Goal: Task Accomplishment & Management: Complete application form

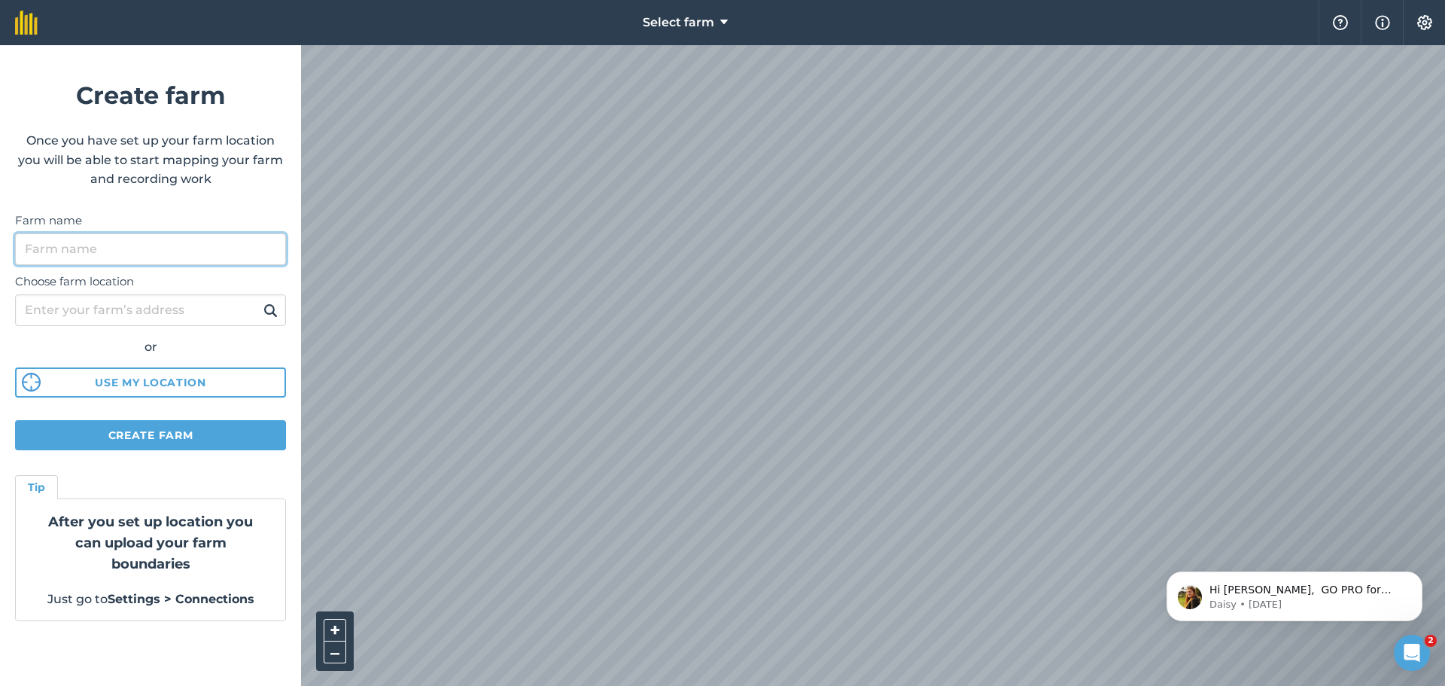
click at [168, 252] on input "Farm name" at bounding box center [150, 249] width 271 height 32
type input "AROCIMA"
click at [149, 388] on button "Use my location" at bounding box center [150, 382] width 271 height 30
click at [148, 381] on button "Use my location" at bounding box center [150, 382] width 271 height 30
click at [163, 306] on input "Choose farm location" at bounding box center [150, 310] width 271 height 32
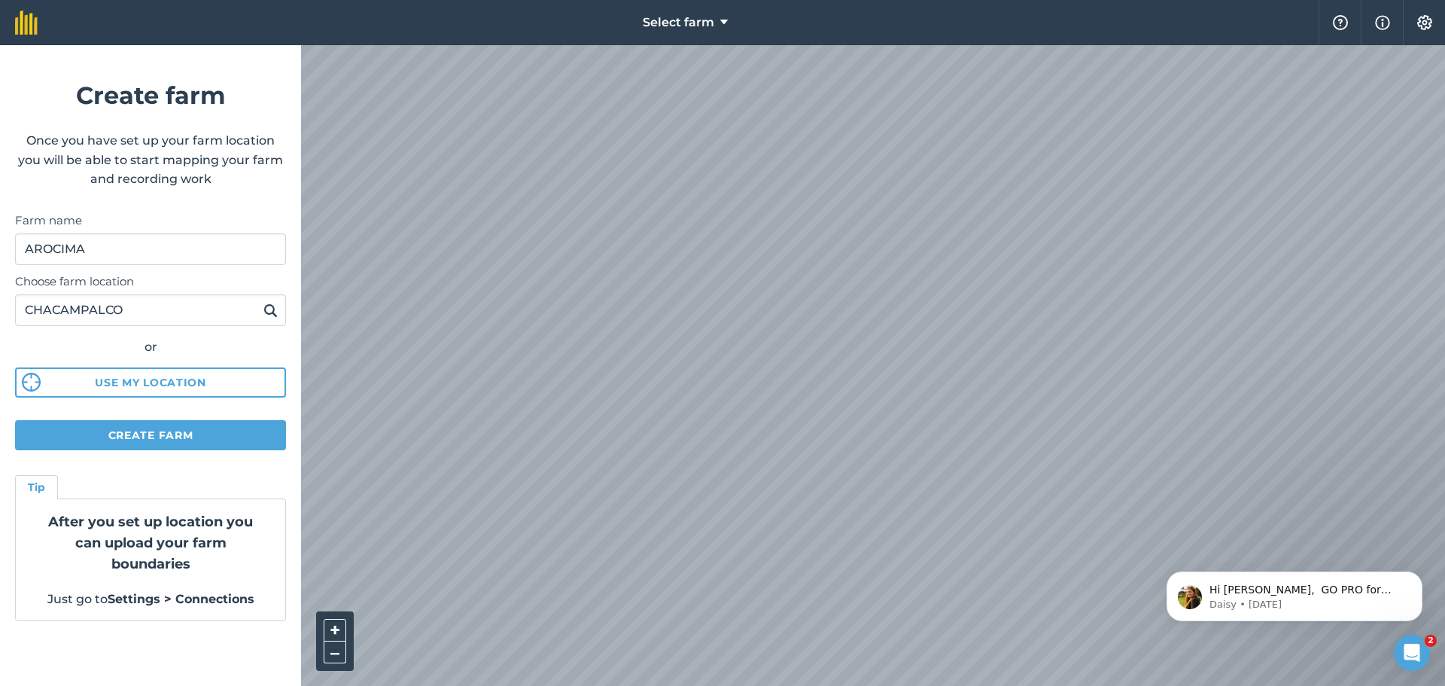
click at [276, 308] on img at bounding box center [270, 310] width 14 height 18
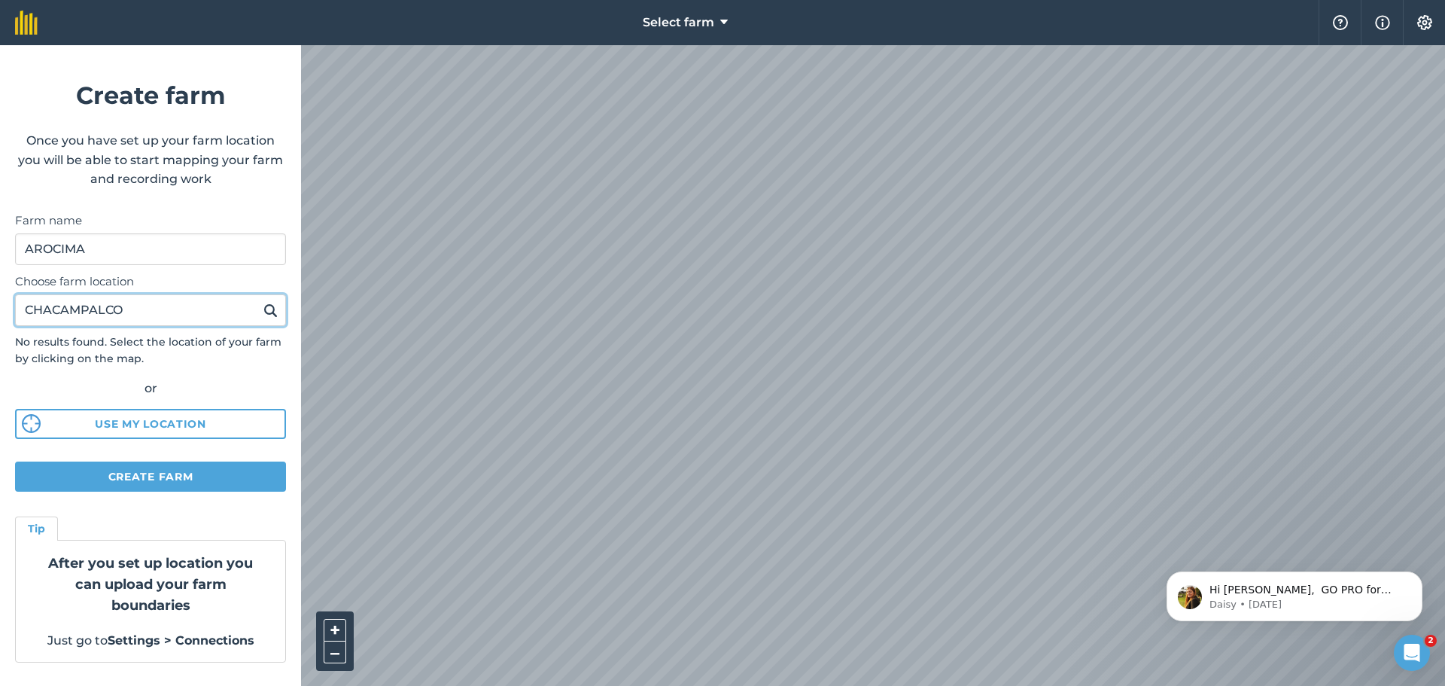
drag, startPoint x: 151, startPoint y: 315, endPoint x: 0, endPoint y: 315, distance: 151.3
click at [0, 315] on form "Create farm Once you have set up your farm location you will be able to start m…" at bounding box center [150, 365] width 301 height 641
type input "62470"
click at [259, 300] on button at bounding box center [270, 310] width 23 height 20
drag, startPoint x: 64, startPoint y: 307, endPoint x: 0, endPoint y: 304, distance: 64.1
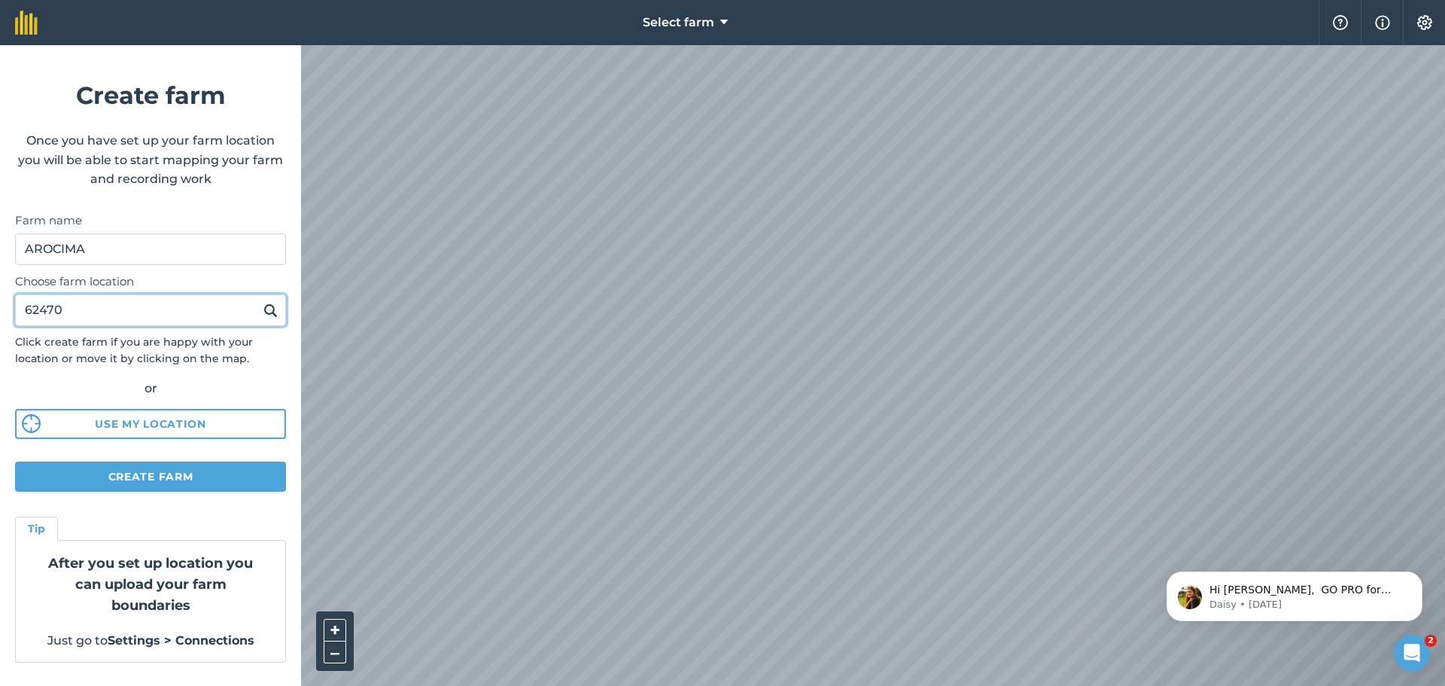
click at [0, 304] on form "Create farm Once you have set up your farm location you will be able to start m…" at bounding box center [150, 365] width 301 height 641
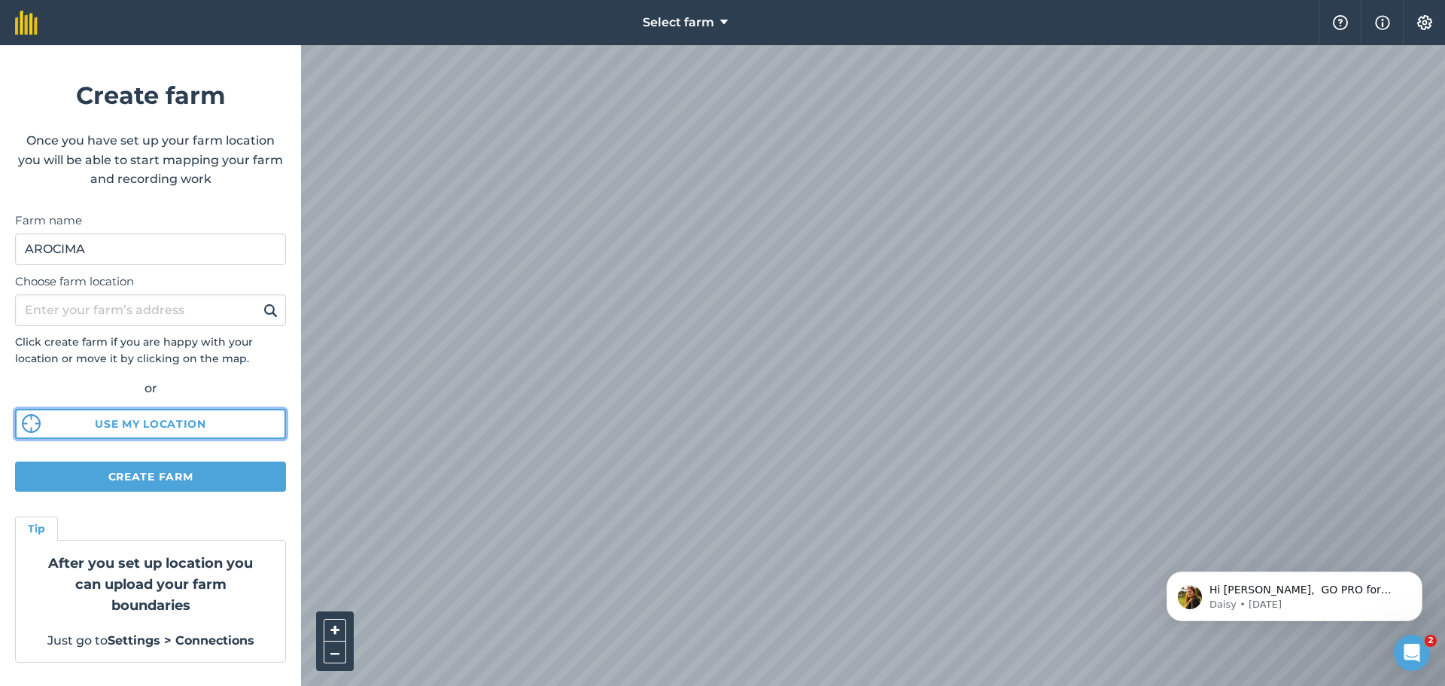
click at [110, 425] on button "Use my location" at bounding box center [150, 424] width 271 height 30
click at [21, 23] on img at bounding box center [26, 23] width 23 height 24
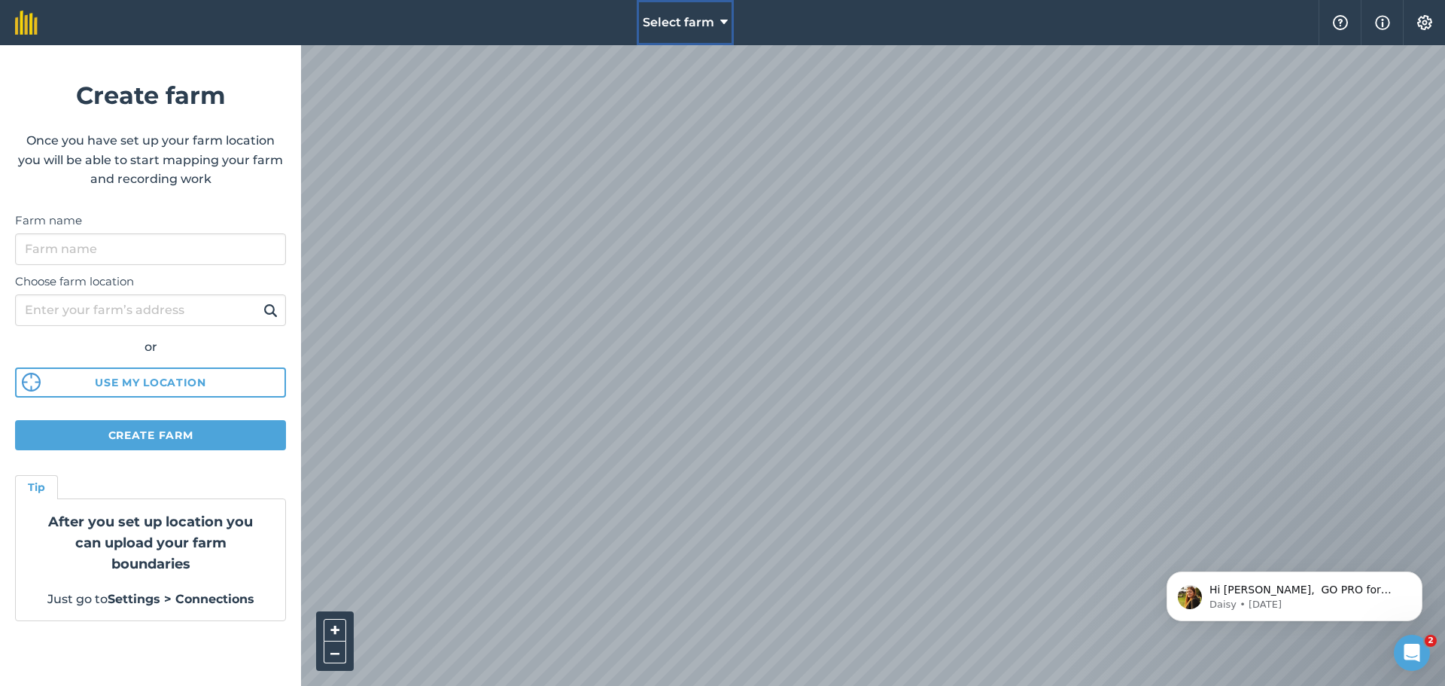
click at [722, 27] on icon at bounding box center [724, 23] width 8 height 18
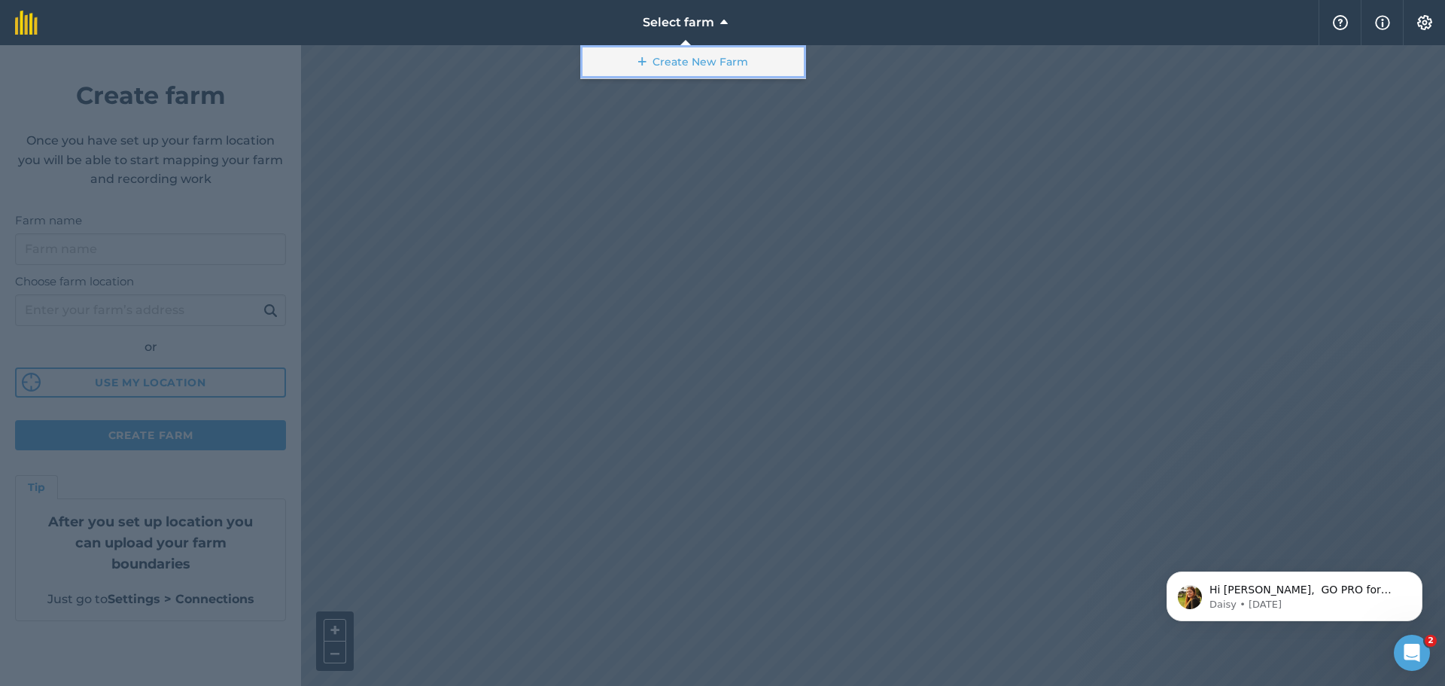
click at [713, 56] on link "Create New Farm" at bounding box center [693, 62] width 226 height 34
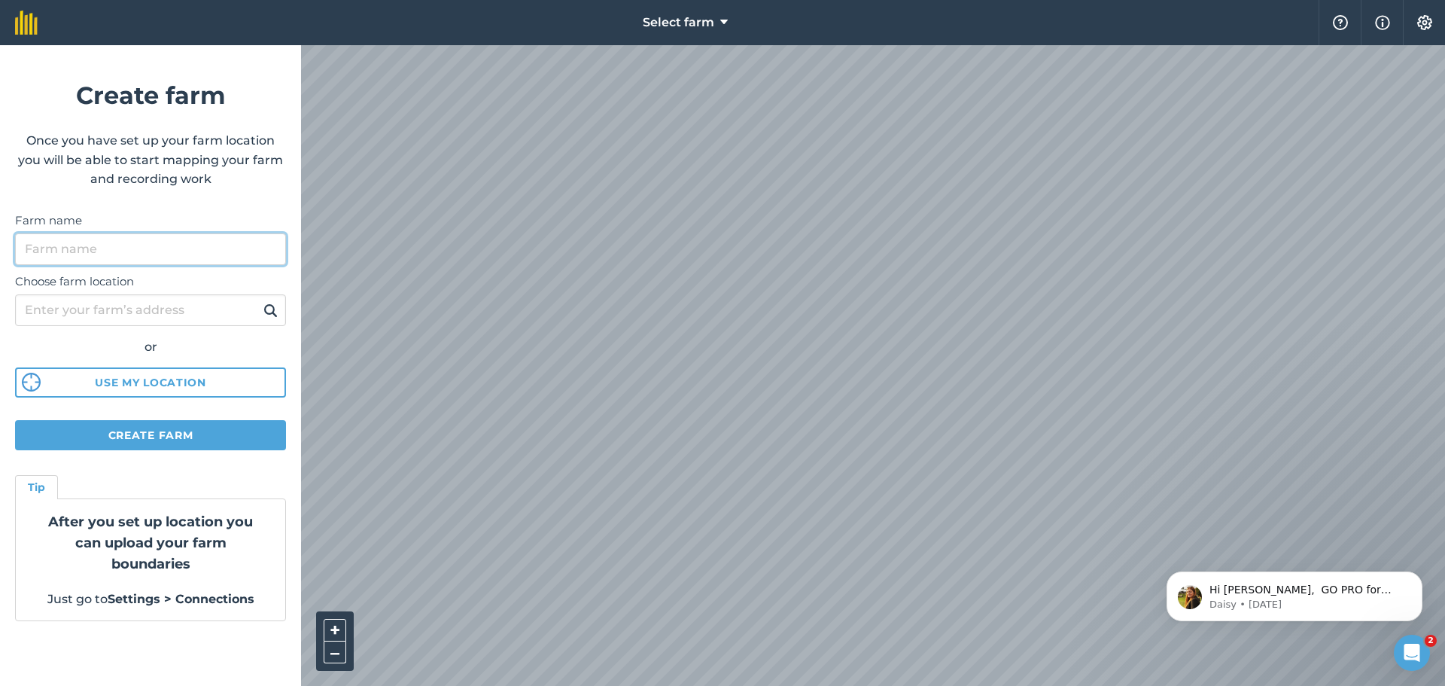
click at [95, 254] on input "Farm name" at bounding box center [150, 249] width 271 height 32
type input "A"
type input "CHACAMPALCO"
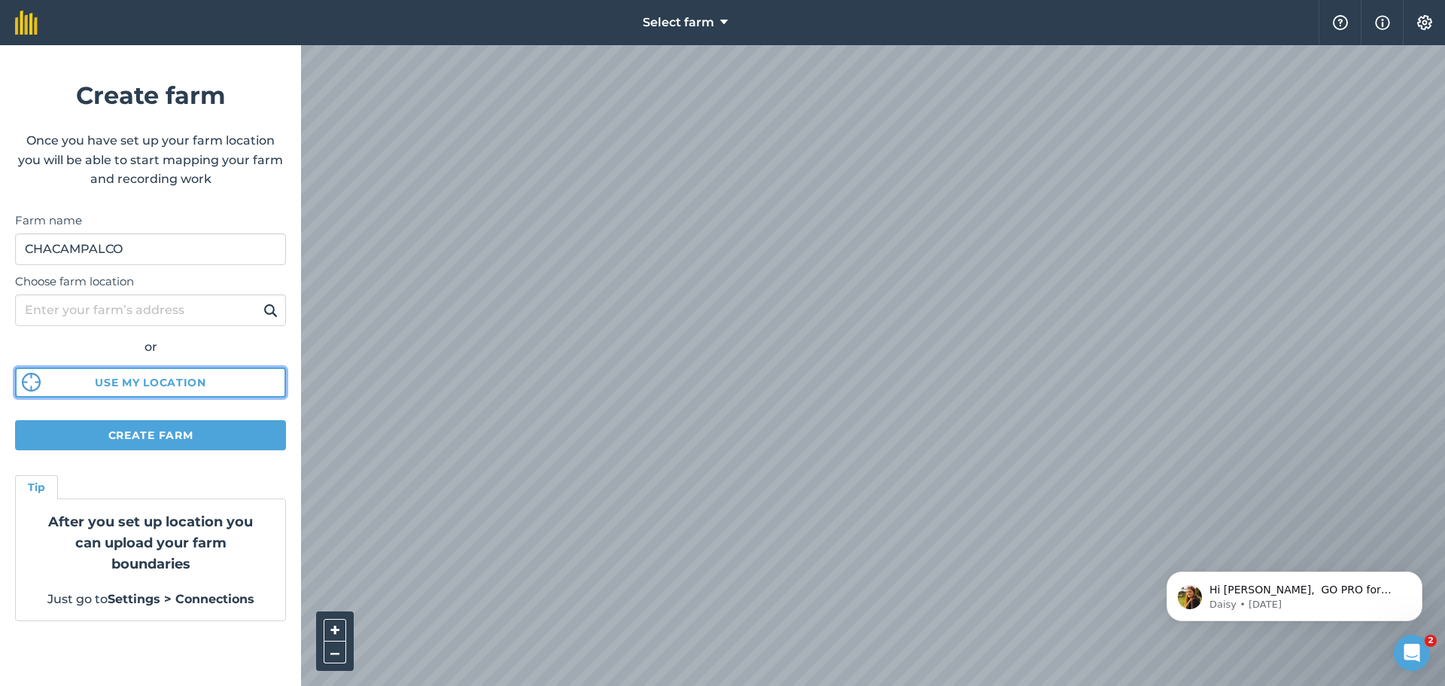
click at [143, 386] on button "Use my location" at bounding box center [150, 382] width 271 height 30
click at [734, 685] on html "Select farm Help Info Settings Create farm Once you have set up your farm locat…" at bounding box center [722, 343] width 1445 height 686
click at [715, 685] on html "Select farm Help Info Settings Create farm Once you have set up your farm locat…" at bounding box center [722, 343] width 1445 height 686
click at [160, 431] on button "Create farm" at bounding box center [150, 435] width 271 height 30
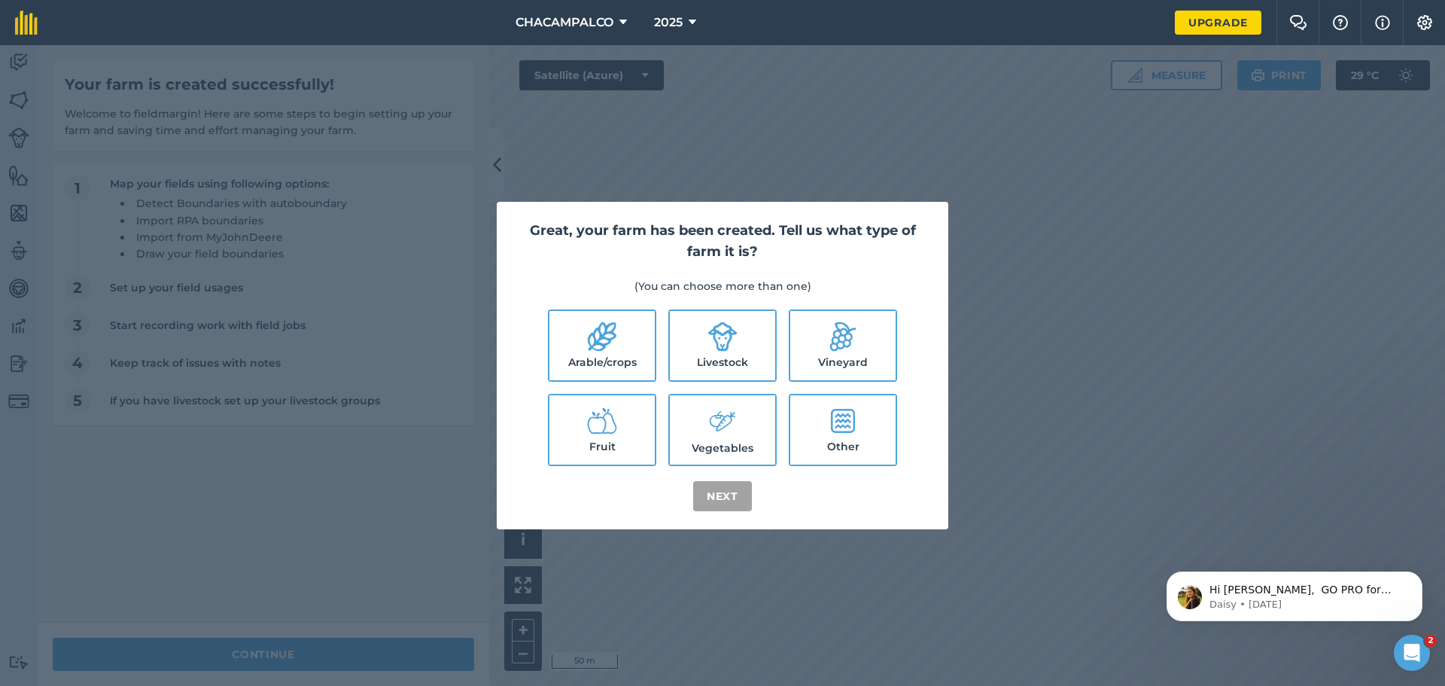
click at [601, 348] on icon at bounding box center [602, 336] width 30 height 30
checkbox input "true"
click at [715, 496] on button "Next" at bounding box center [722, 496] width 59 height 30
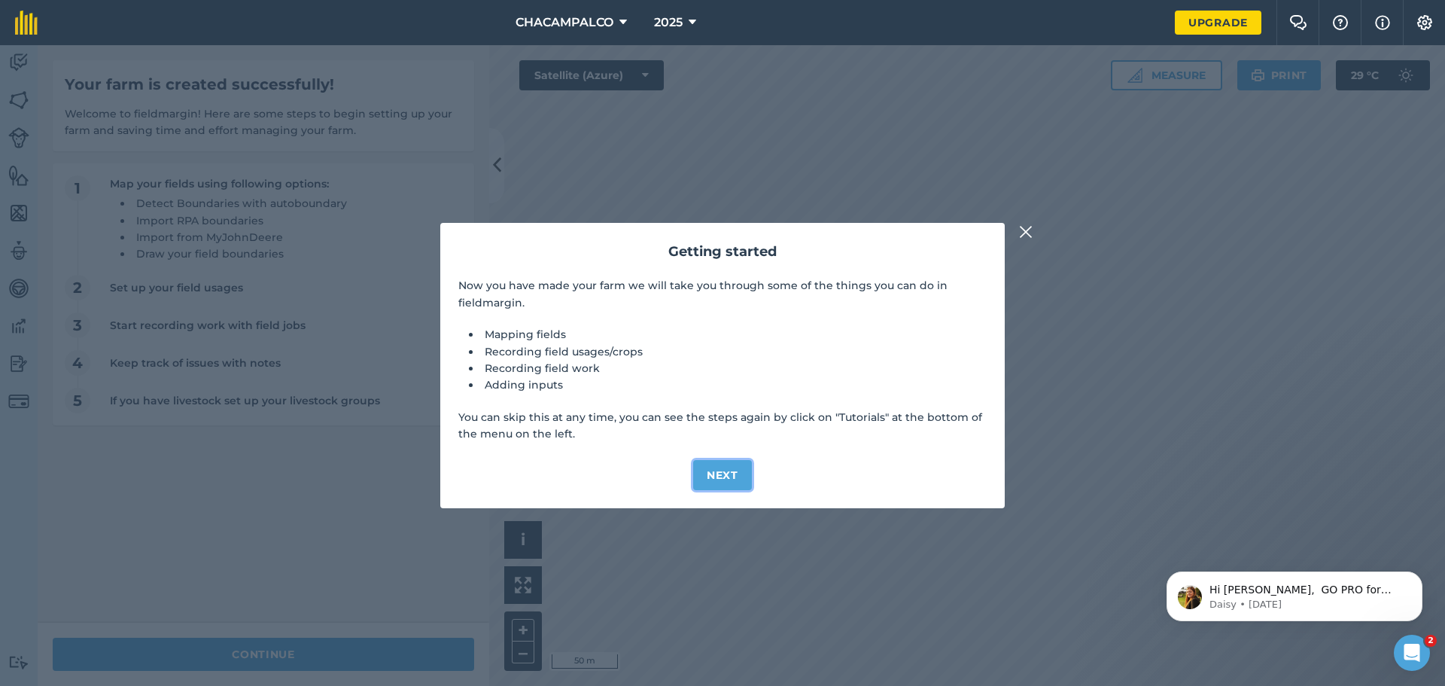
click at [724, 470] on button "Next" at bounding box center [722, 475] width 59 height 30
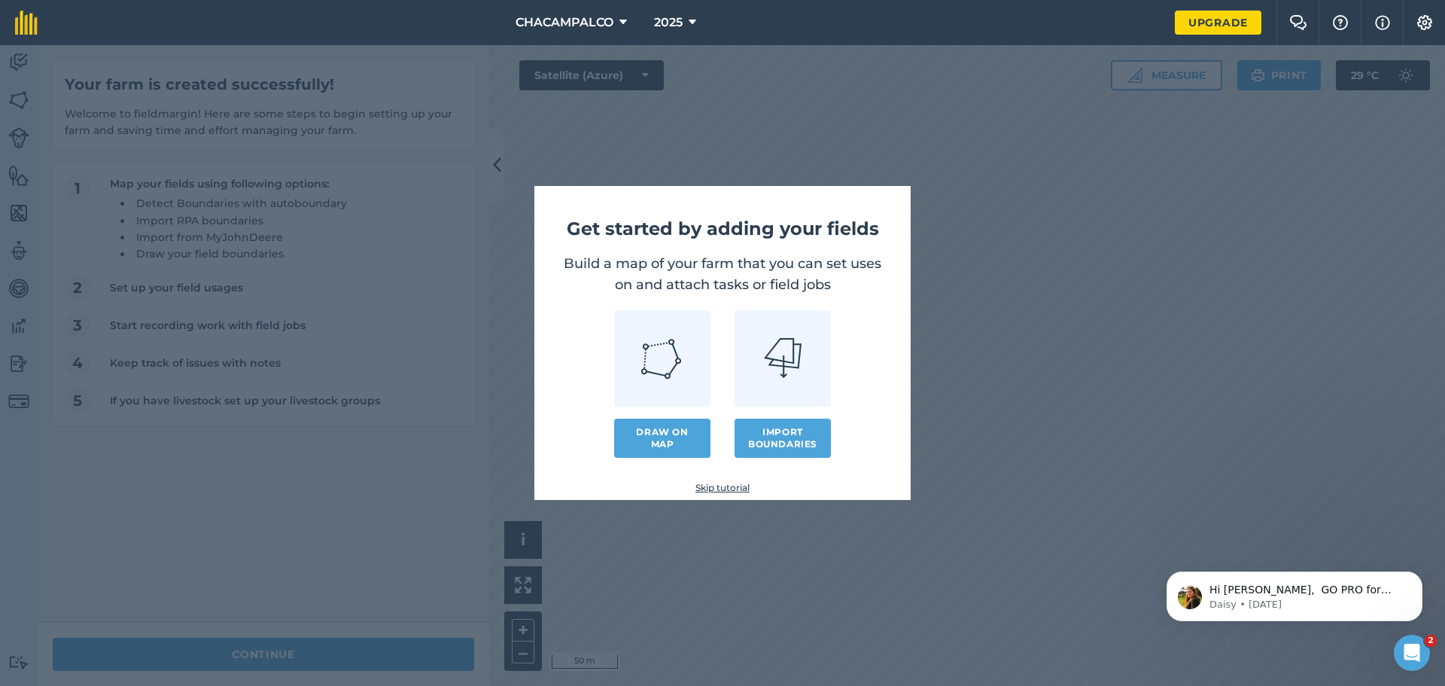
click at [717, 488] on link "Skip tutorial" at bounding box center [723, 488] width 328 height 12
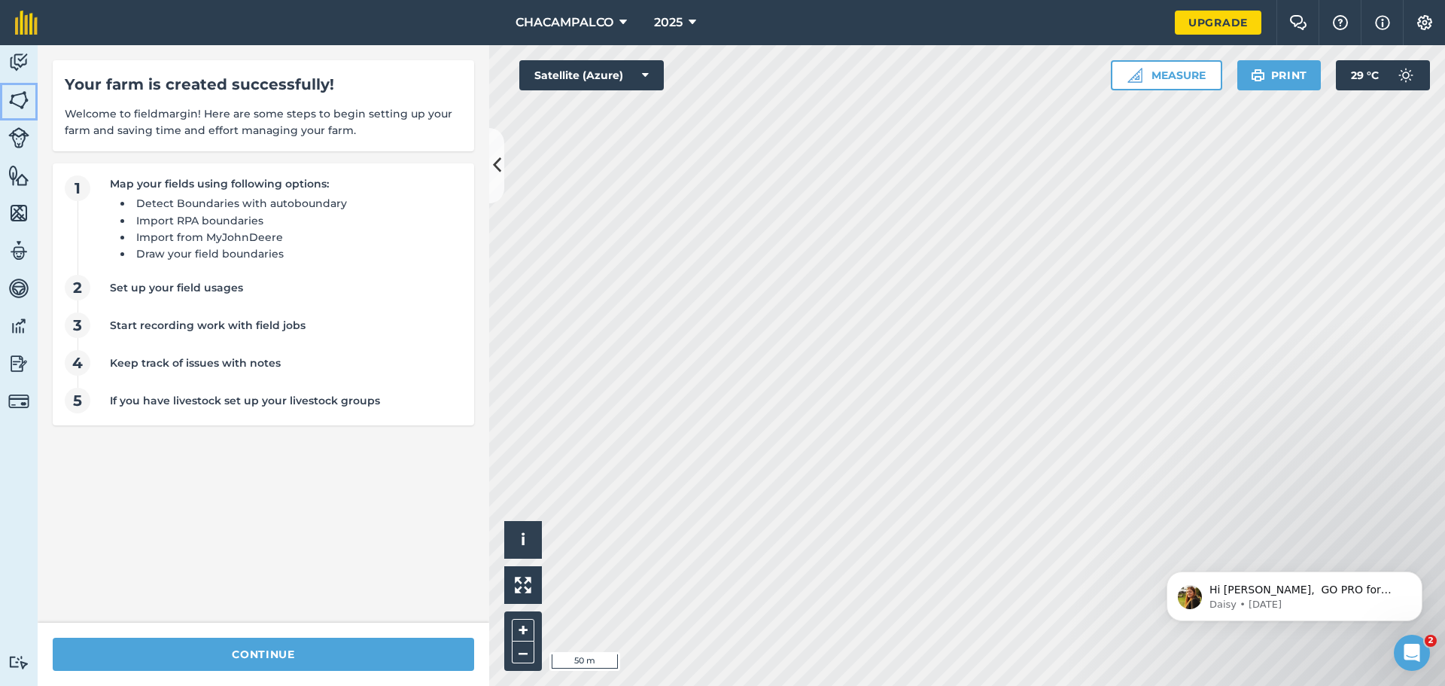
drag, startPoint x: 18, startPoint y: 97, endPoint x: 35, endPoint y: 112, distance: 22.9
click at [18, 98] on img at bounding box center [18, 100] width 21 height 23
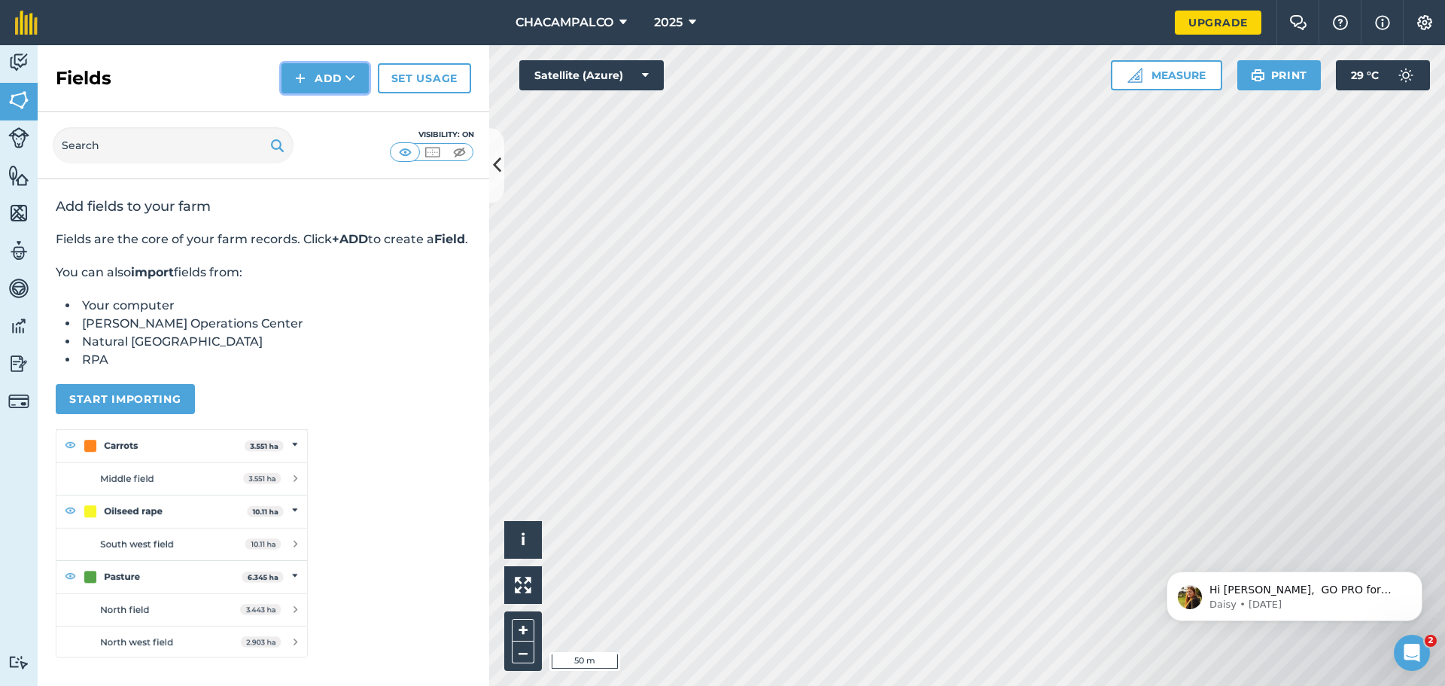
click at [330, 82] on button "Add" at bounding box center [325, 78] width 87 height 30
click at [314, 108] on link "Draw" at bounding box center [325, 112] width 83 height 33
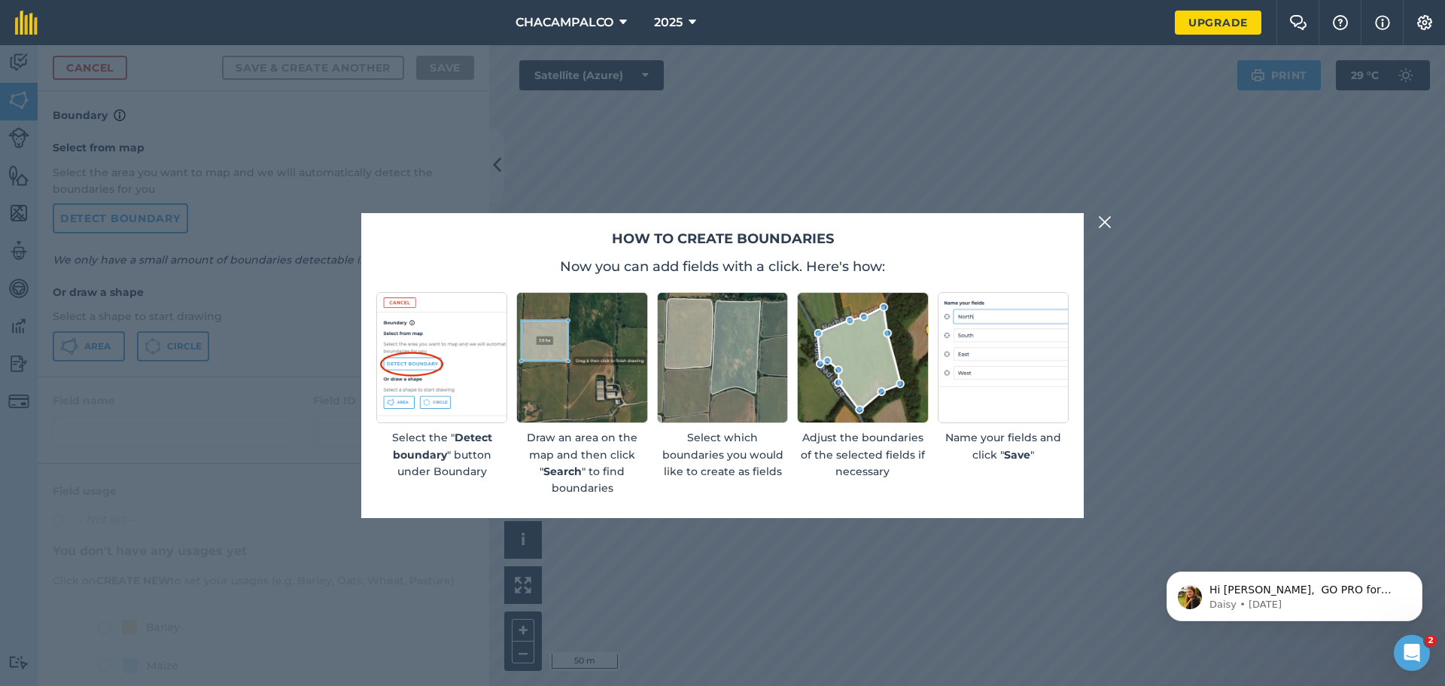
click at [1098, 224] on img at bounding box center [1105, 222] width 14 height 18
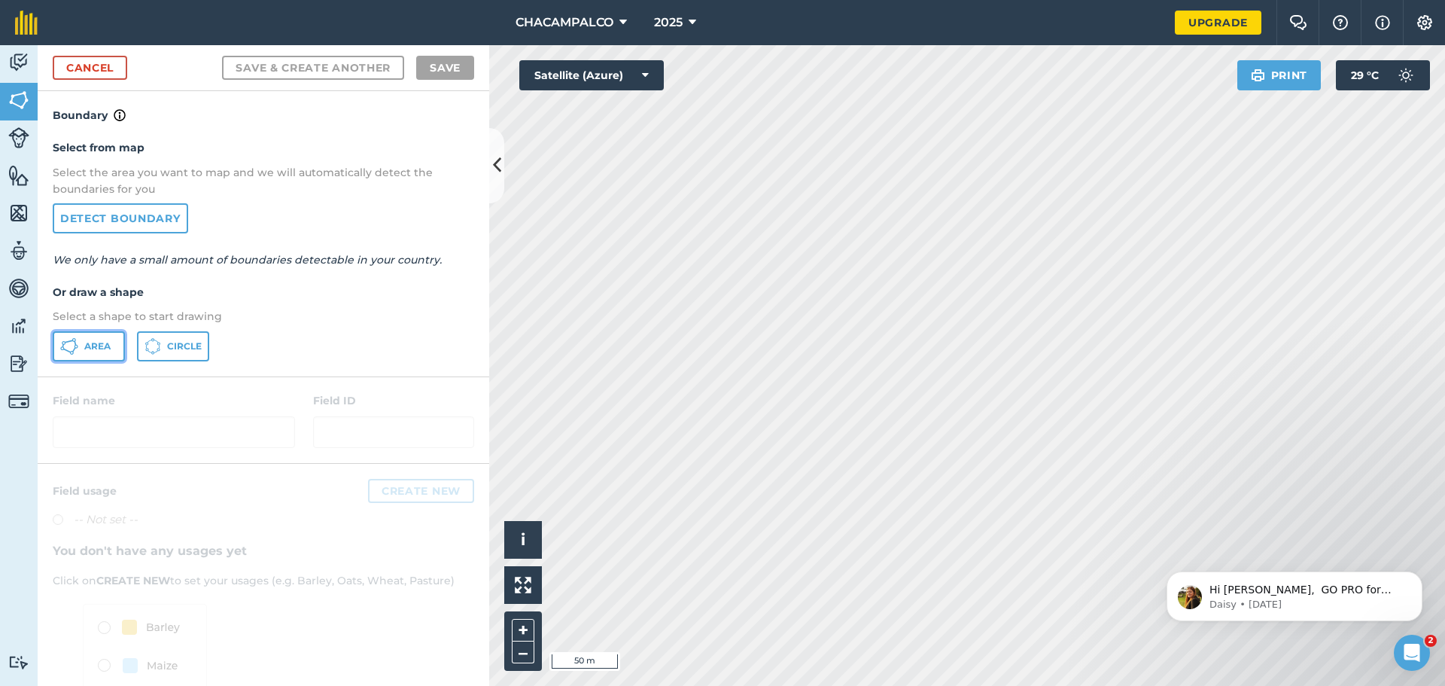
drag, startPoint x: 98, startPoint y: 348, endPoint x: 808, endPoint y: 342, distance: 710.6
click at [98, 347] on span "Area" at bounding box center [97, 346] width 26 height 12
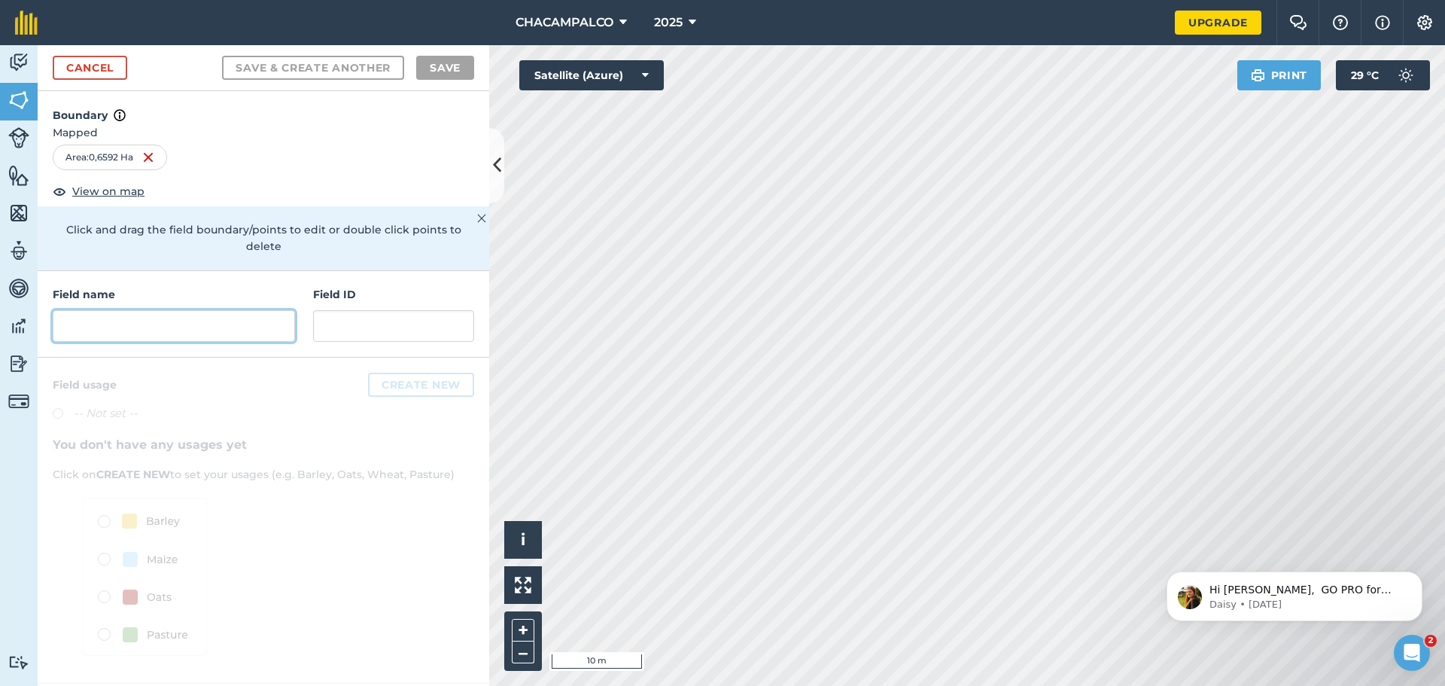
click at [208, 315] on input "text" at bounding box center [174, 326] width 242 height 32
type input "2"
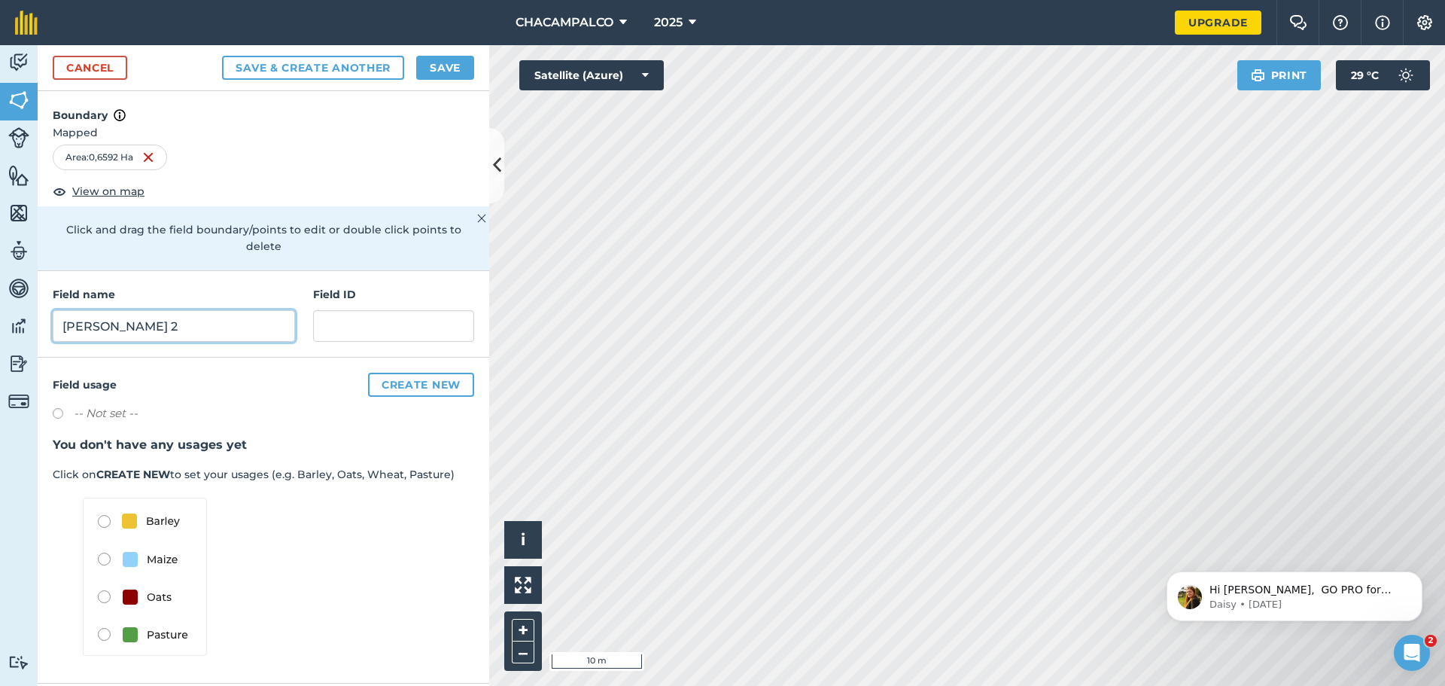
type input "[PERSON_NAME] 2"
click at [397, 313] on input "text" at bounding box center [393, 326] width 161 height 32
type input "0"
type input "2"
click at [448, 64] on button "Save" at bounding box center [445, 68] width 58 height 24
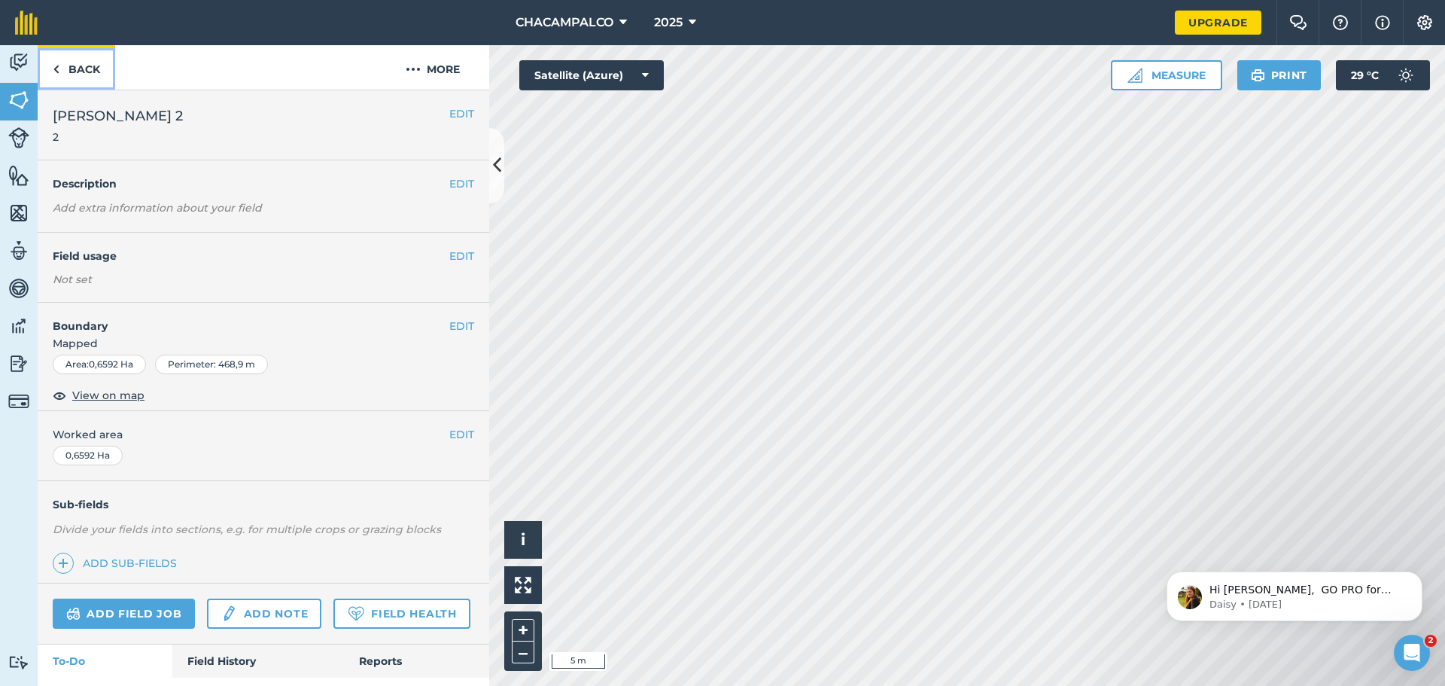
click at [57, 72] on img at bounding box center [56, 69] width 7 height 18
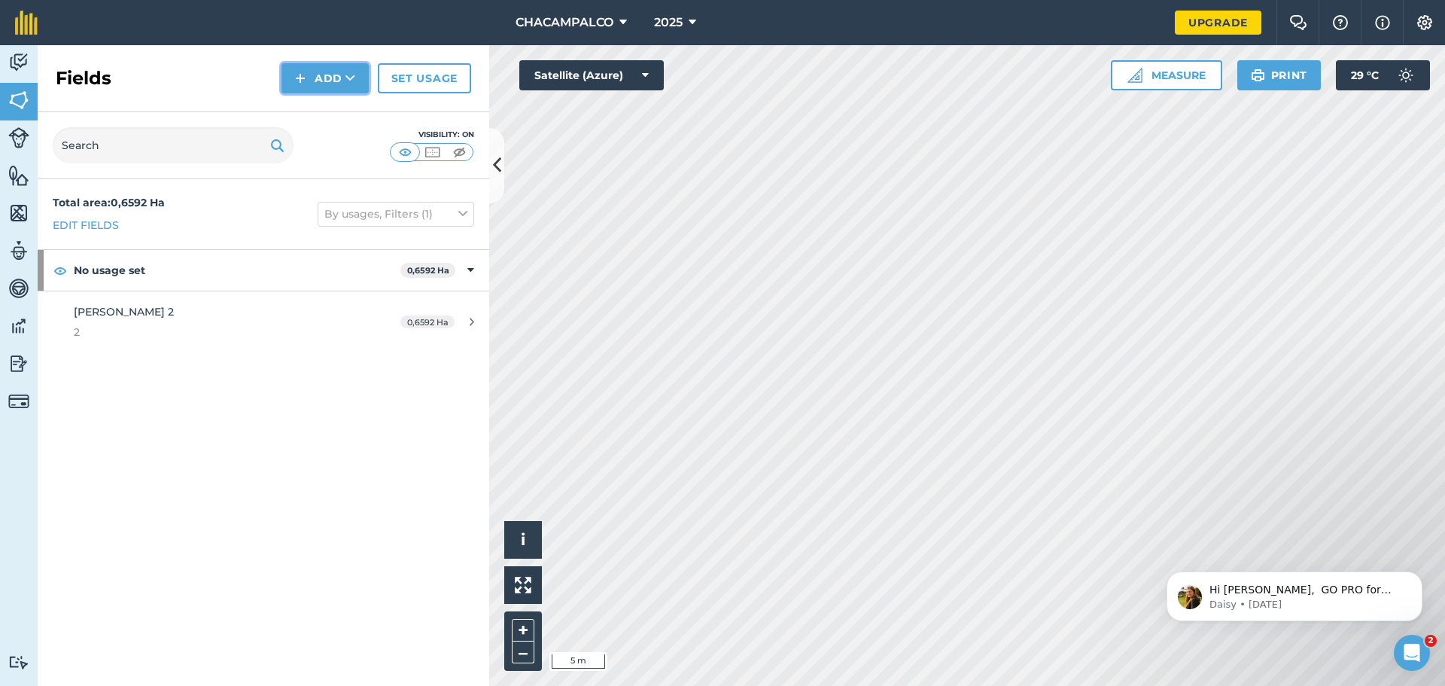
click at [357, 75] on button "Add" at bounding box center [325, 78] width 87 height 30
click at [343, 108] on link "Draw" at bounding box center [325, 112] width 83 height 33
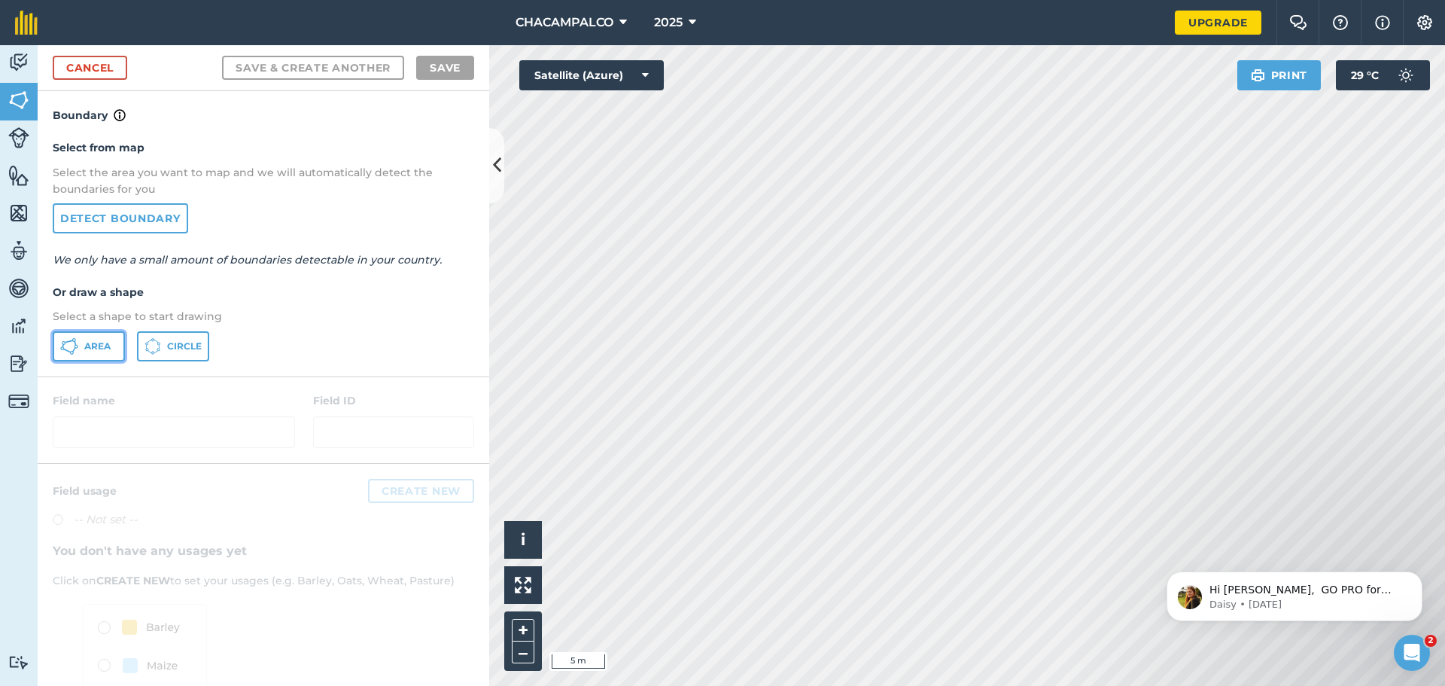
click at [103, 346] on span "Area" at bounding box center [97, 346] width 26 height 12
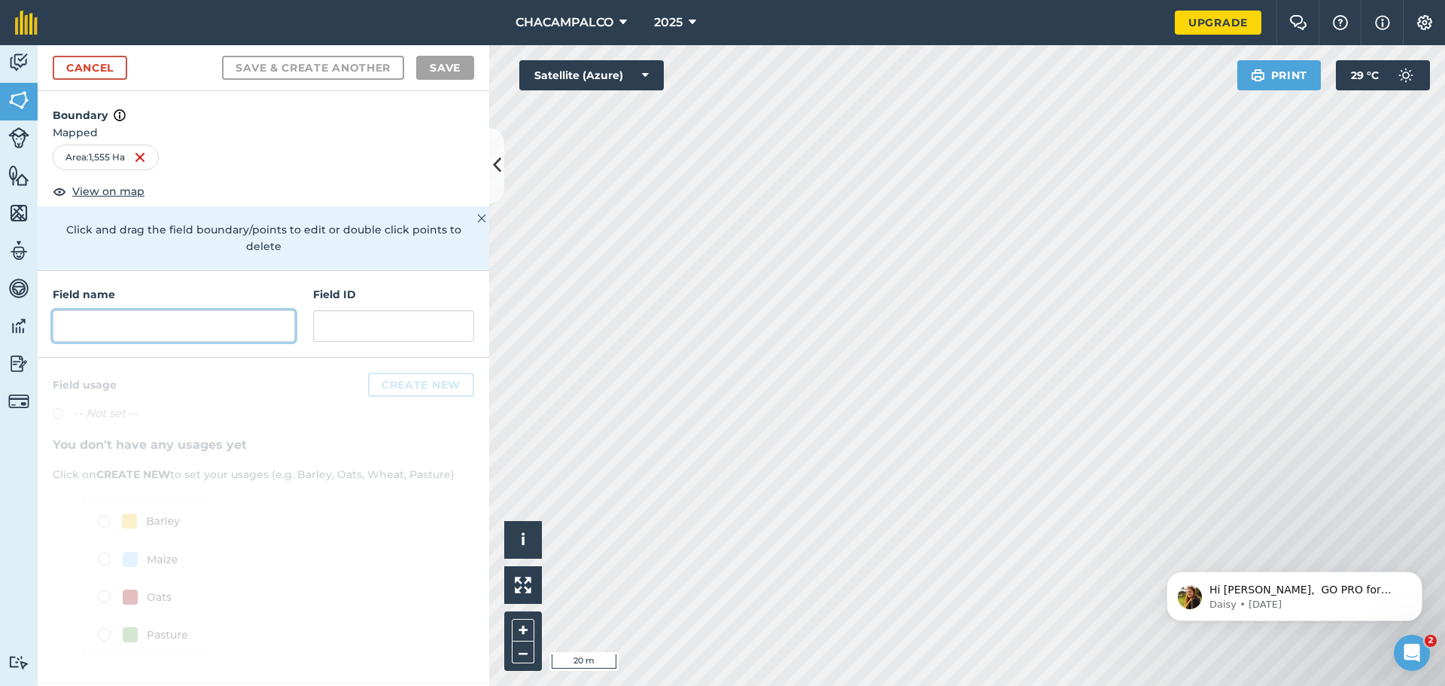
click at [134, 313] on input "text" at bounding box center [174, 326] width 242 height 32
drag, startPoint x: 1195, startPoint y: 551, endPoint x: 890, endPoint y: 495, distance: 310.0
click html "Hi [PERSON_NAME], GO PRO for less 🎉 Sign up via our website in your first 14 da…"
click at [150, 311] on input "text" at bounding box center [174, 326] width 242 height 32
type input "1"
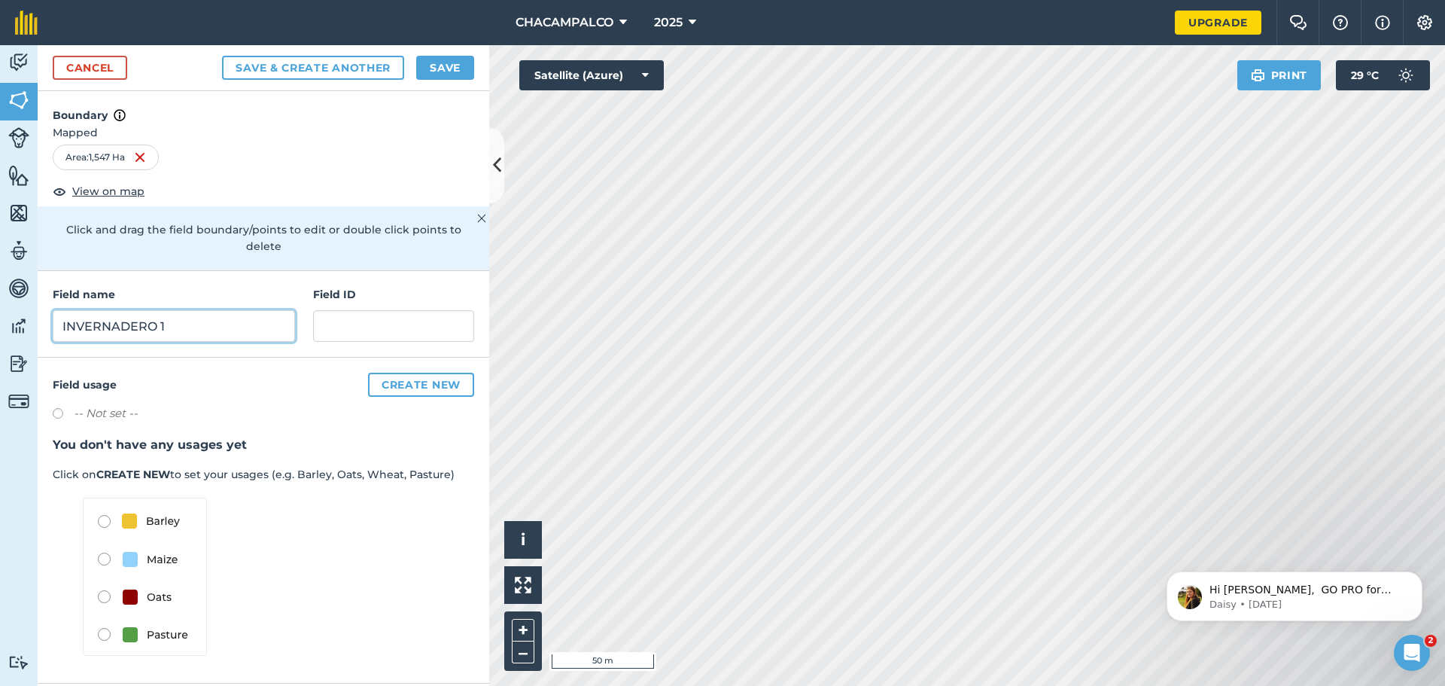
type input "INVERNADERO 1"
click at [340, 312] on input "text" at bounding box center [393, 326] width 161 height 32
type input "1"
click at [463, 69] on button "Save" at bounding box center [445, 68] width 58 height 24
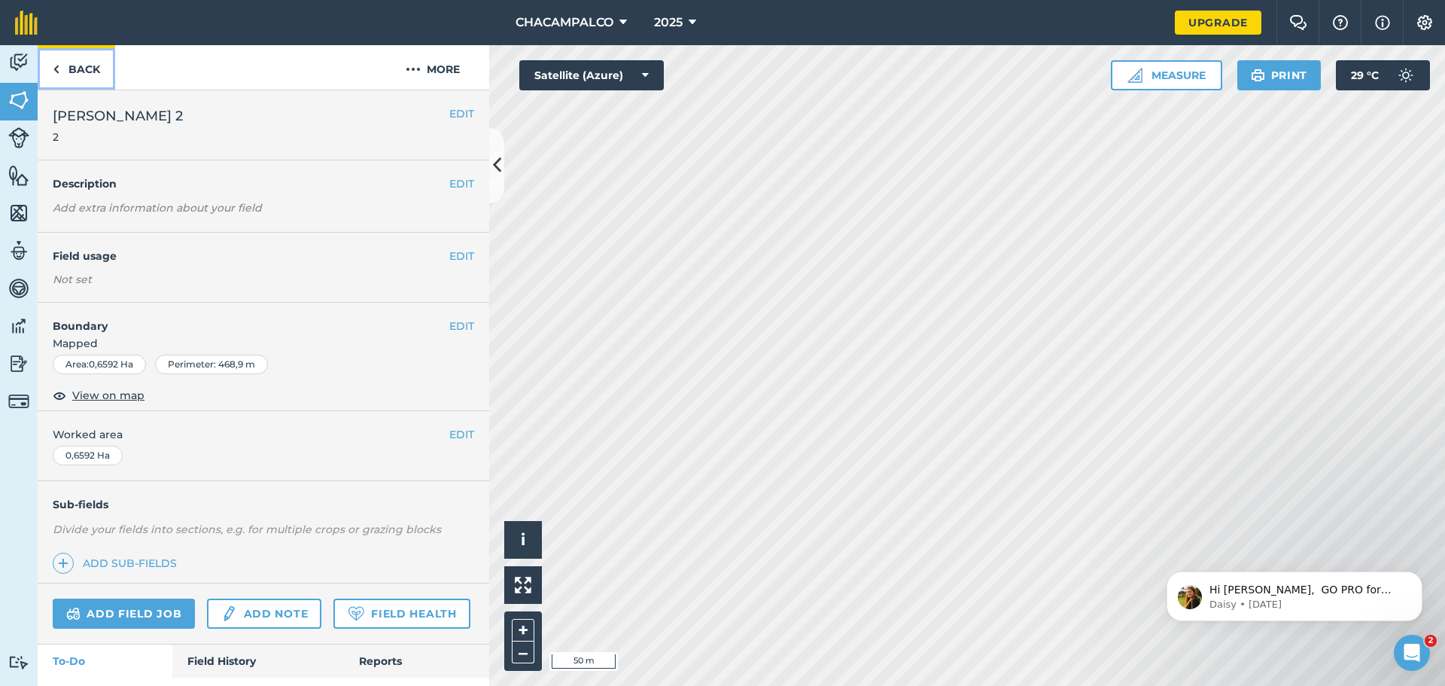
click at [72, 70] on link "Back" at bounding box center [77, 67] width 78 height 44
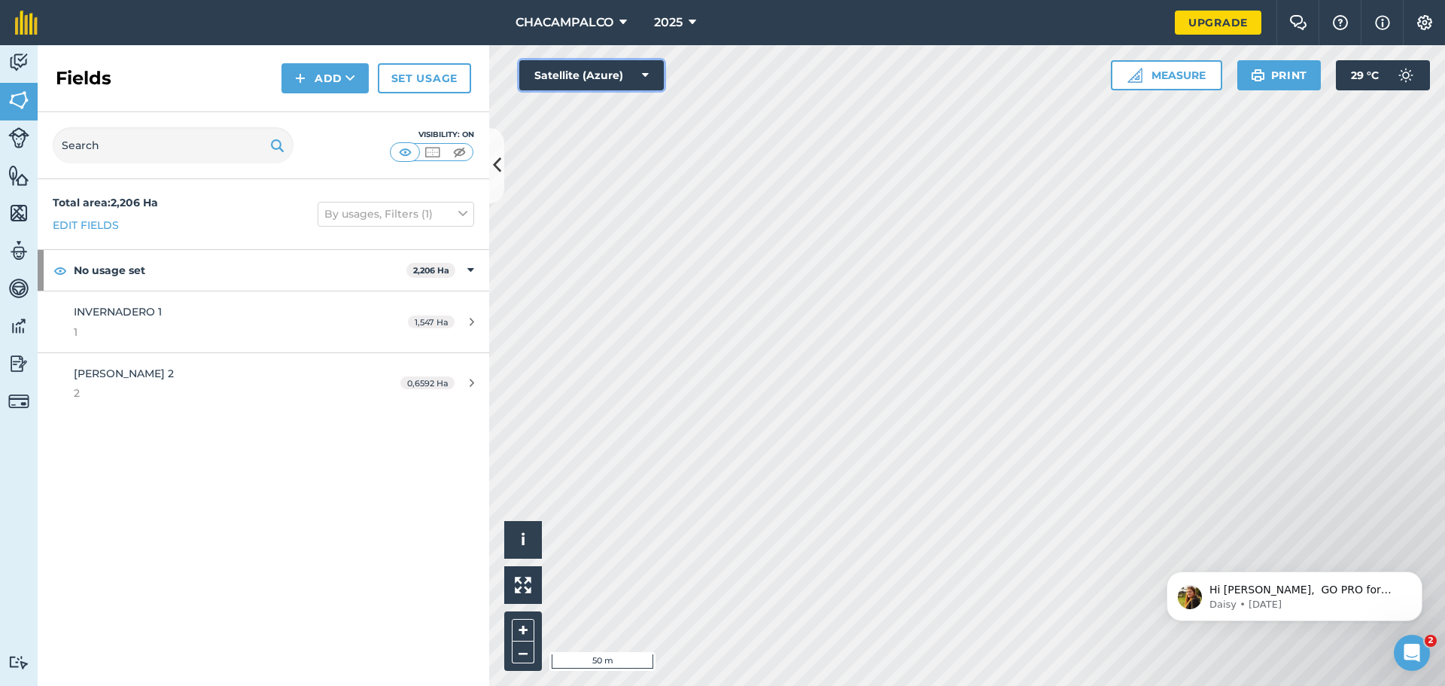
click at [640, 75] on button "Satellite (Azure)" at bounding box center [591, 75] width 145 height 30
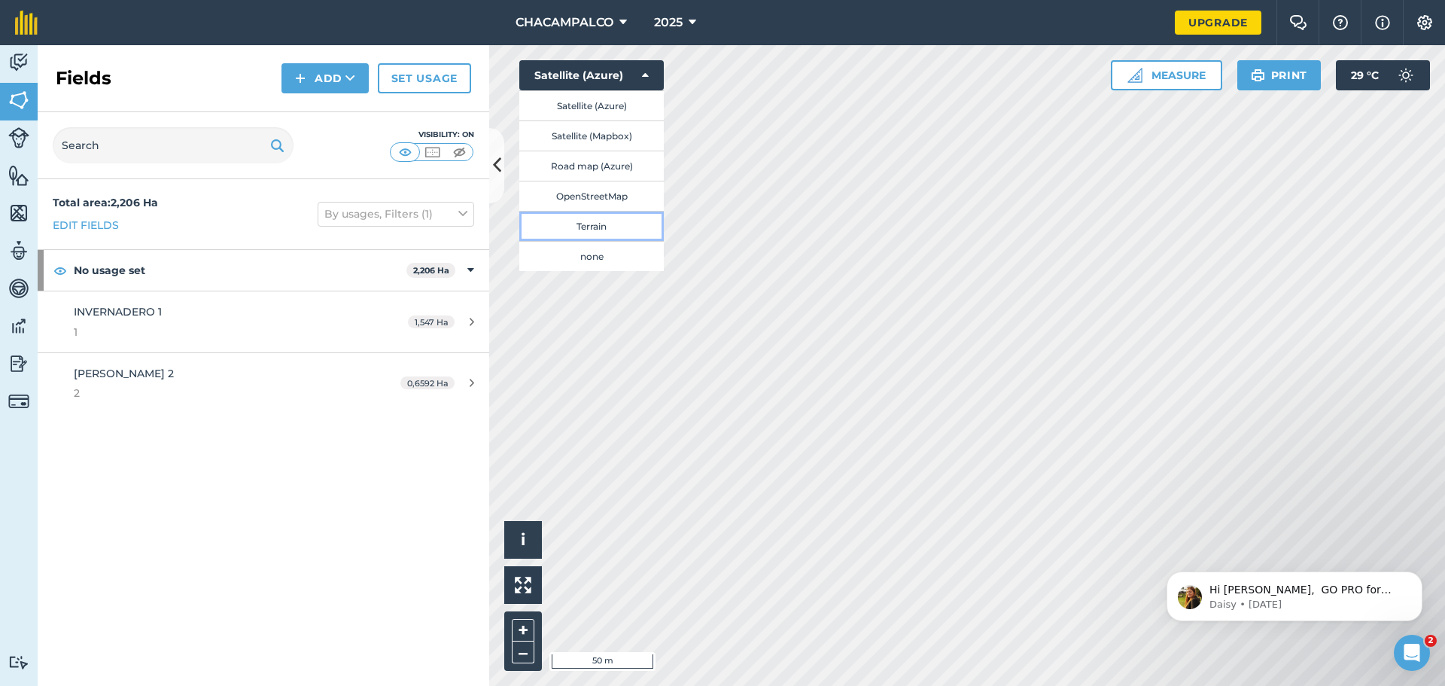
click at [589, 225] on button "Terrain" at bounding box center [591, 226] width 145 height 30
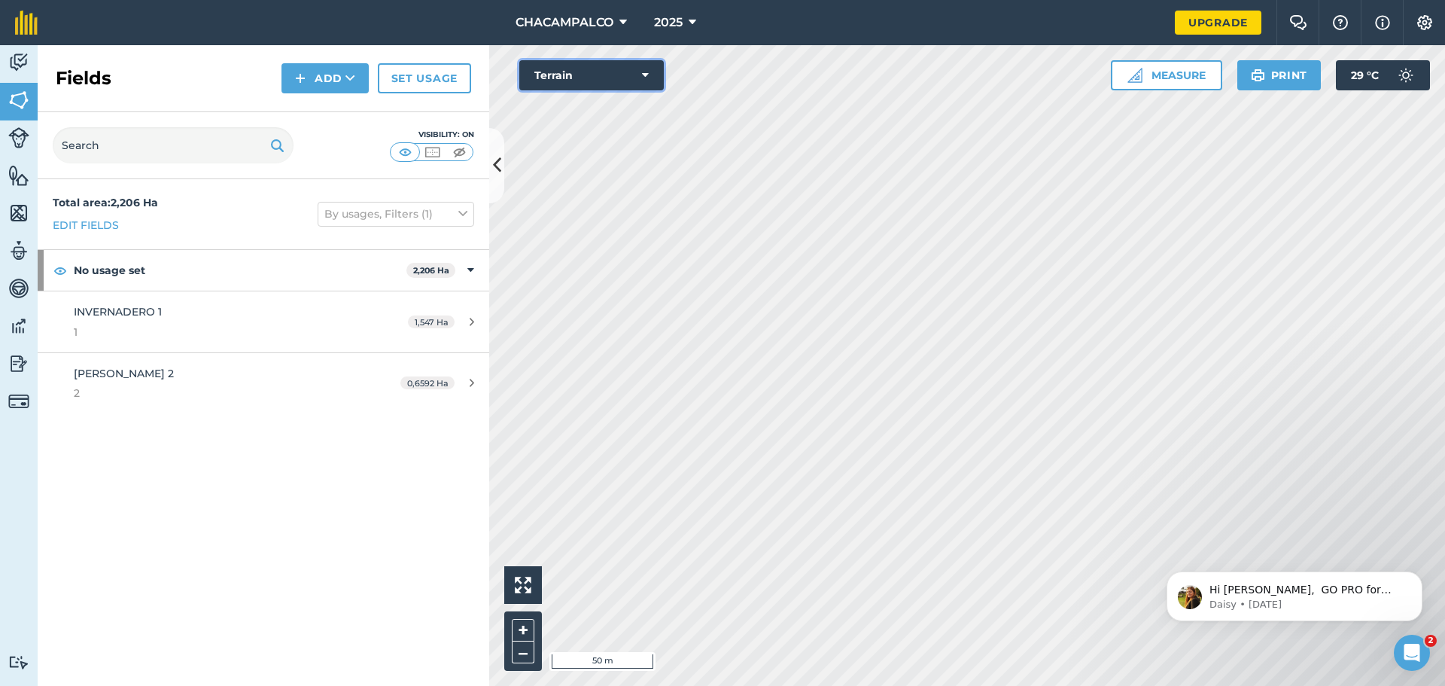
click at [641, 73] on button "Terrain" at bounding box center [591, 75] width 145 height 30
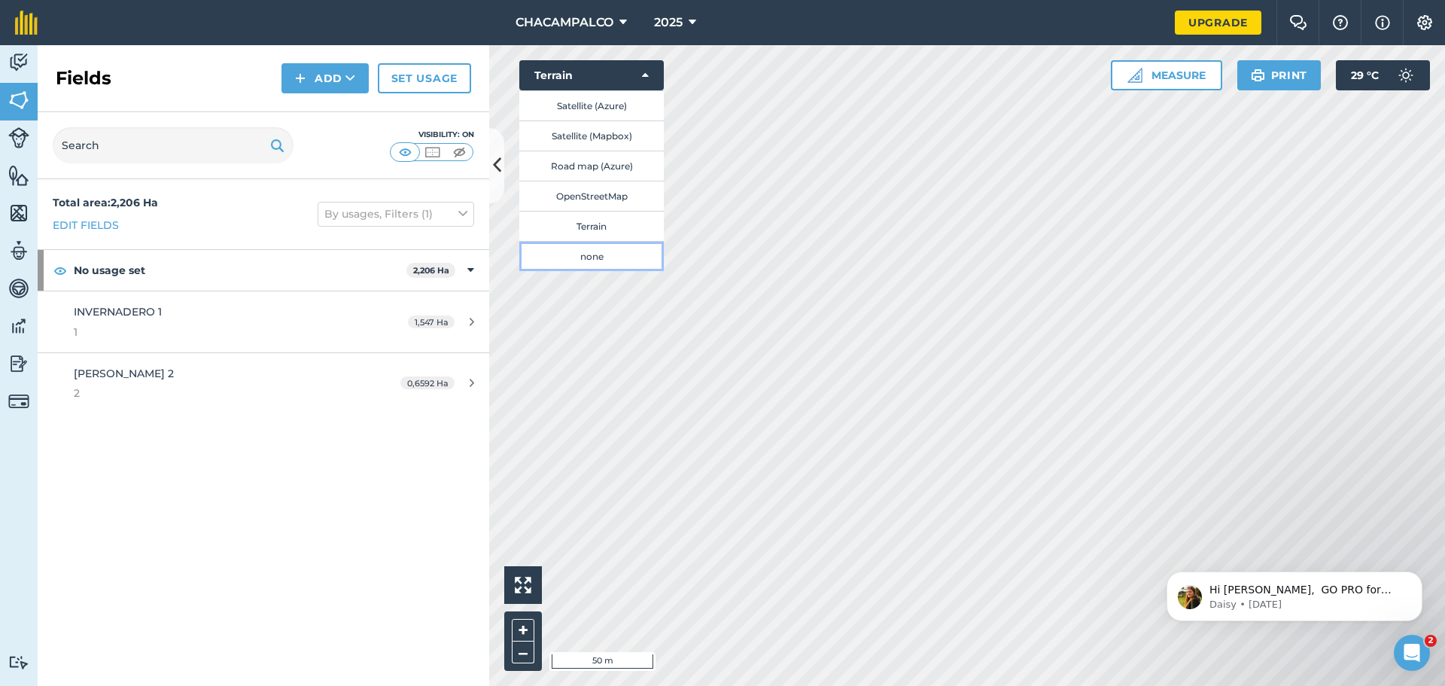
click at [580, 251] on button "none" at bounding box center [591, 256] width 145 height 30
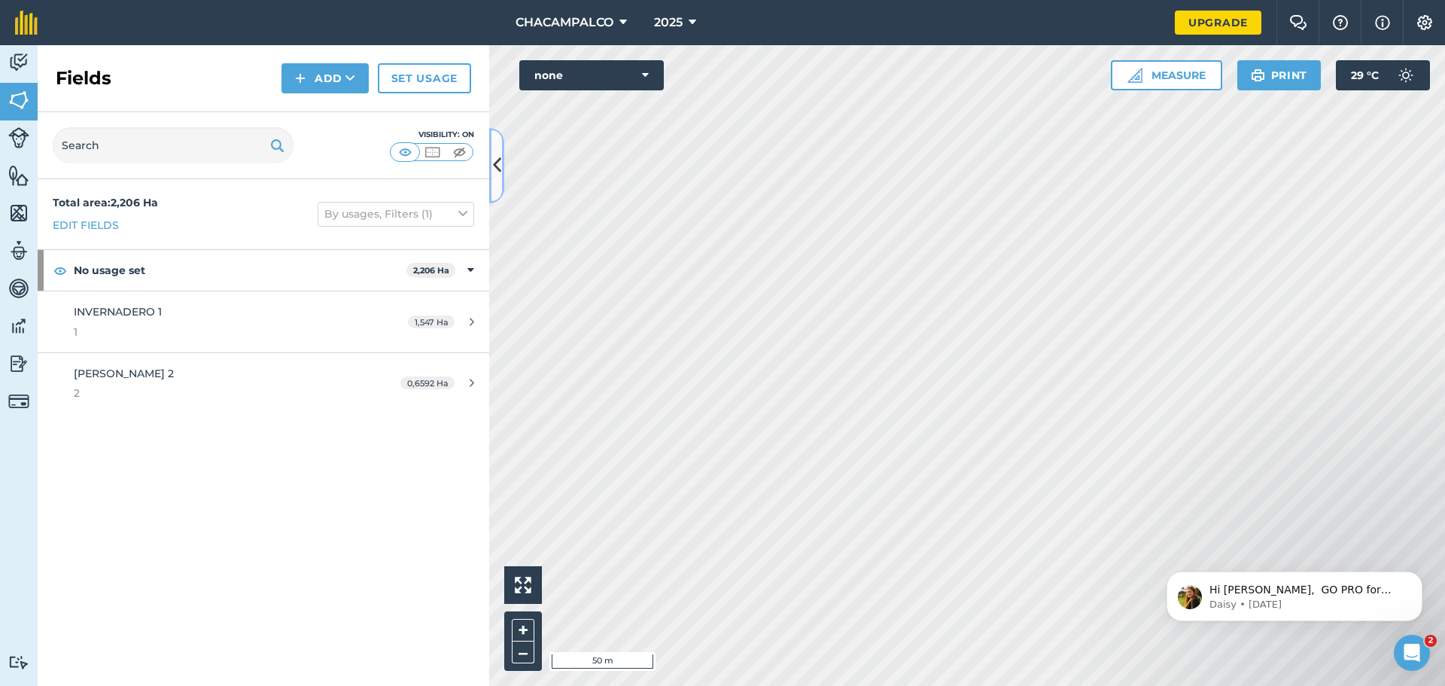
click at [501, 170] on button at bounding box center [496, 165] width 15 height 75
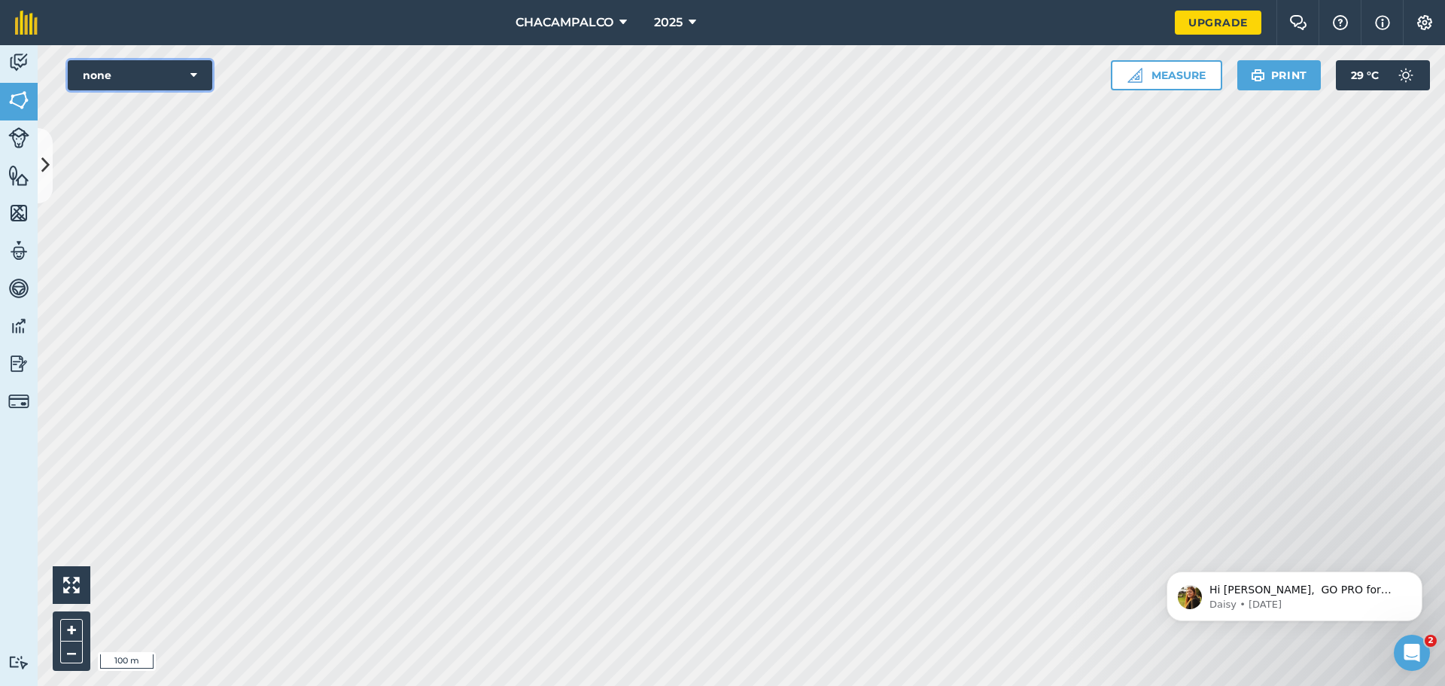
click at [186, 78] on button "none" at bounding box center [140, 75] width 145 height 30
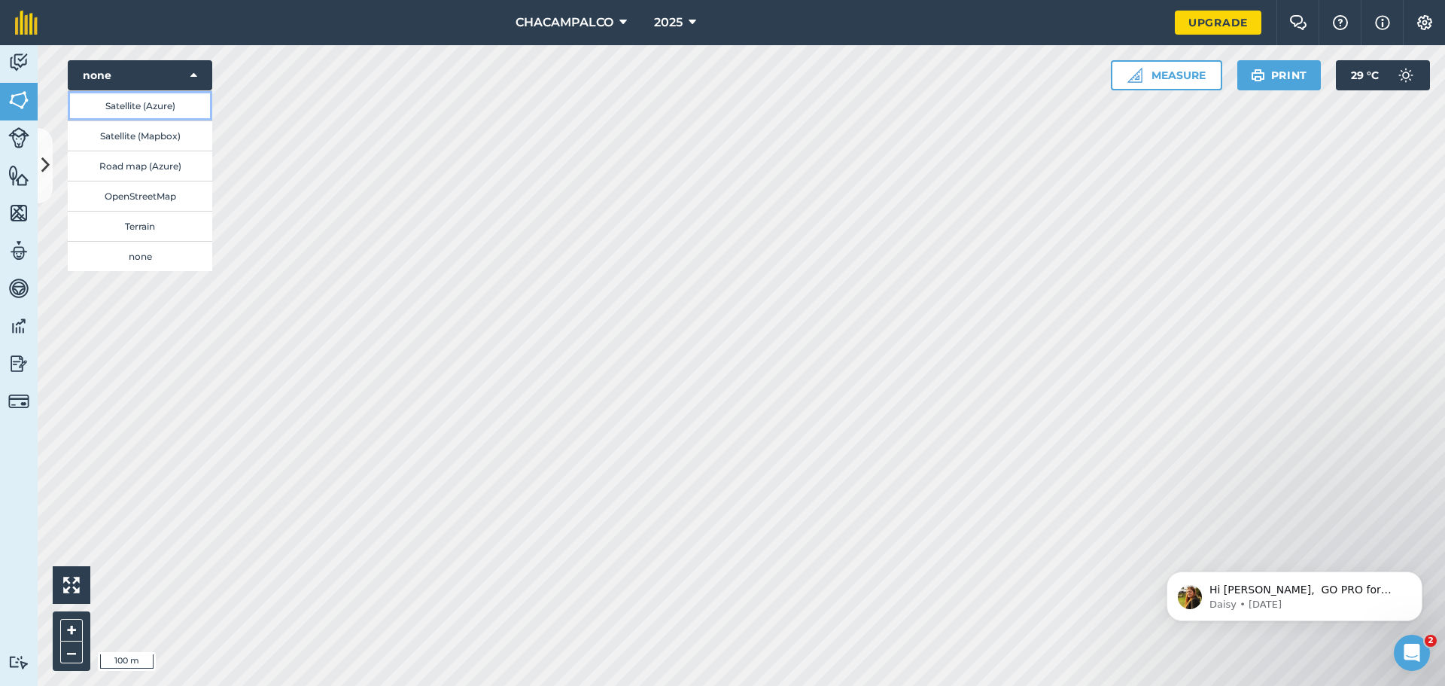
click at [169, 118] on button "Satellite (Azure)" at bounding box center [140, 105] width 145 height 30
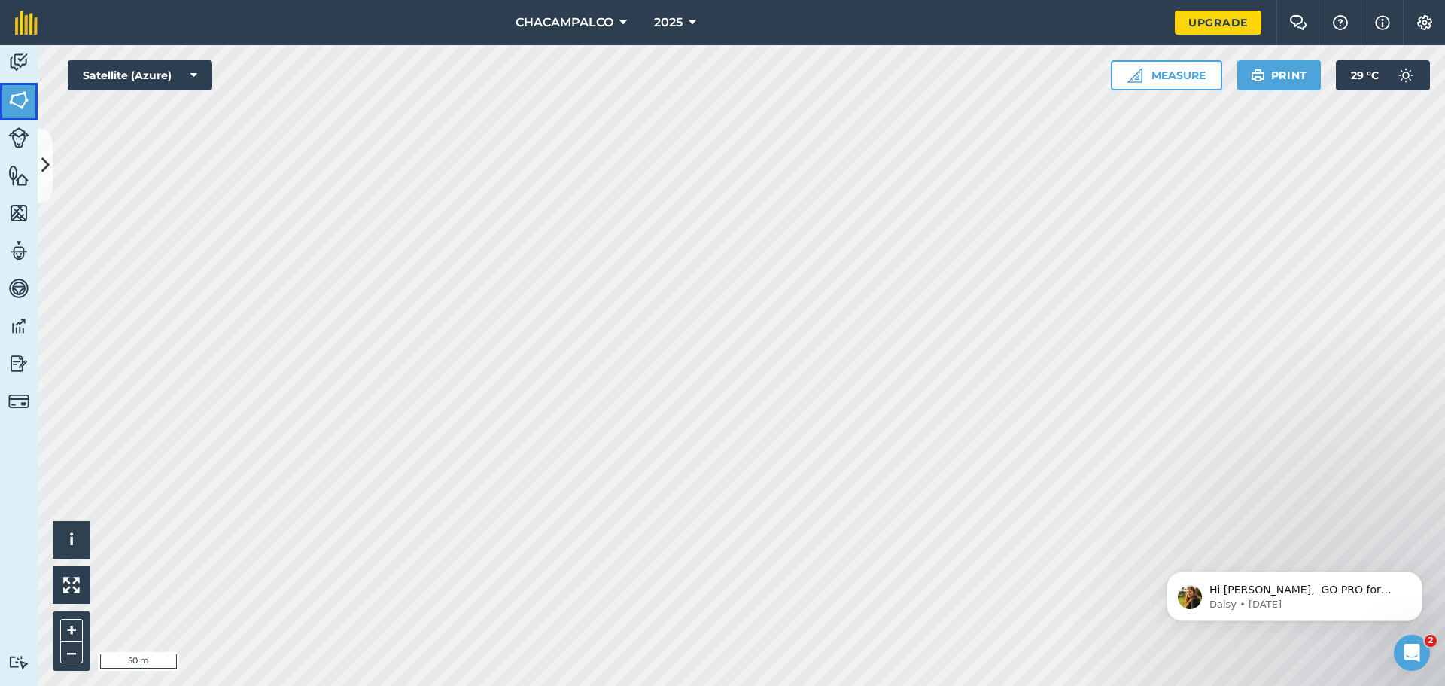
click at [23, 96] on img at bounding box center [18, 100] width 21 height 23
click at [44, 154] on icon at bounding box center [45, 165] width 8 height 26
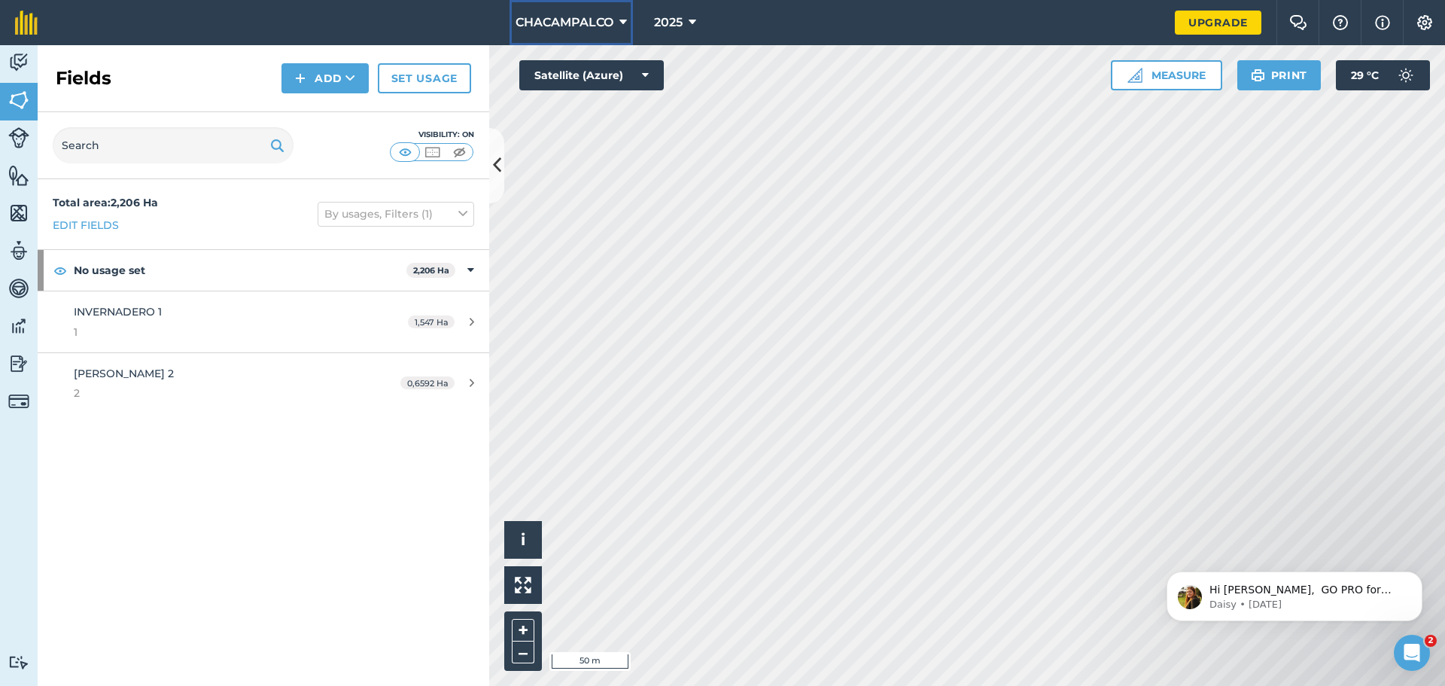
click at [627, 21] on icon at bounding box center [624, 23] width 8 height 18
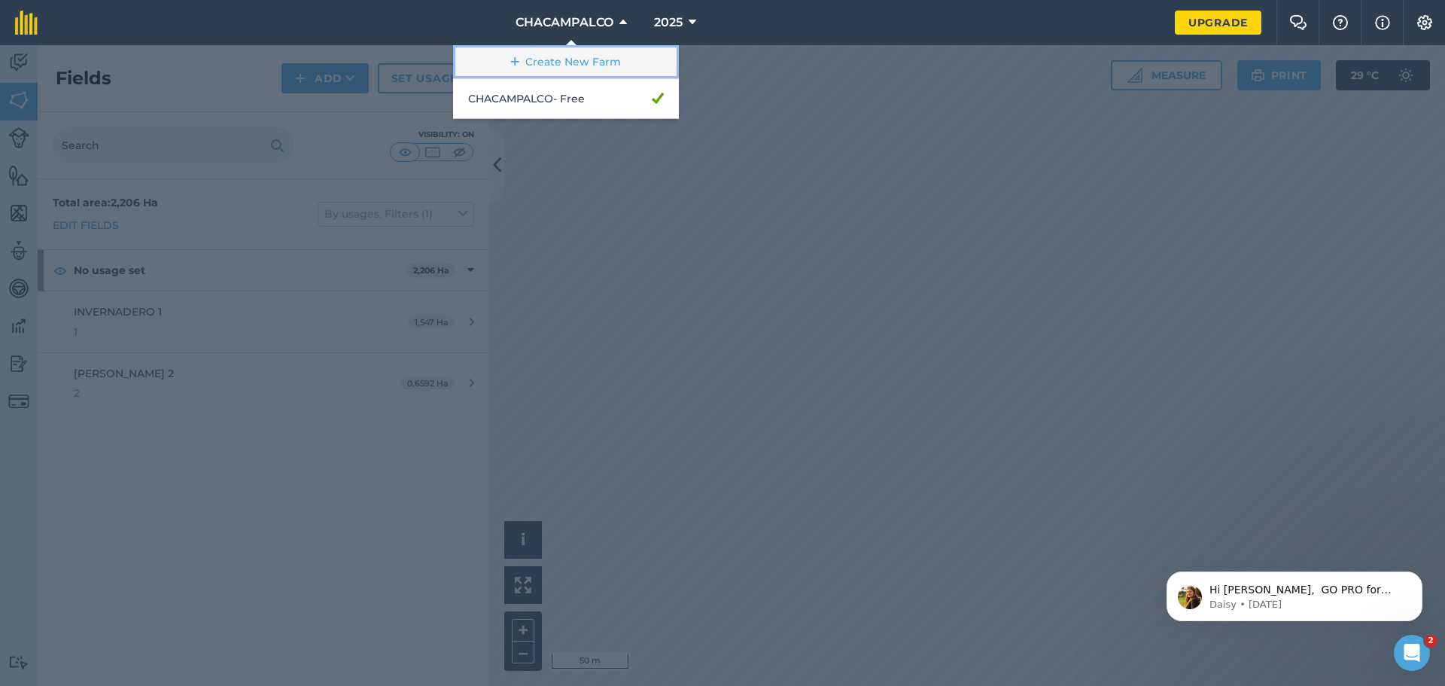
click at [542, 69] on link "Create New Farm" at bounding box center [566, 62] width 226 height 34
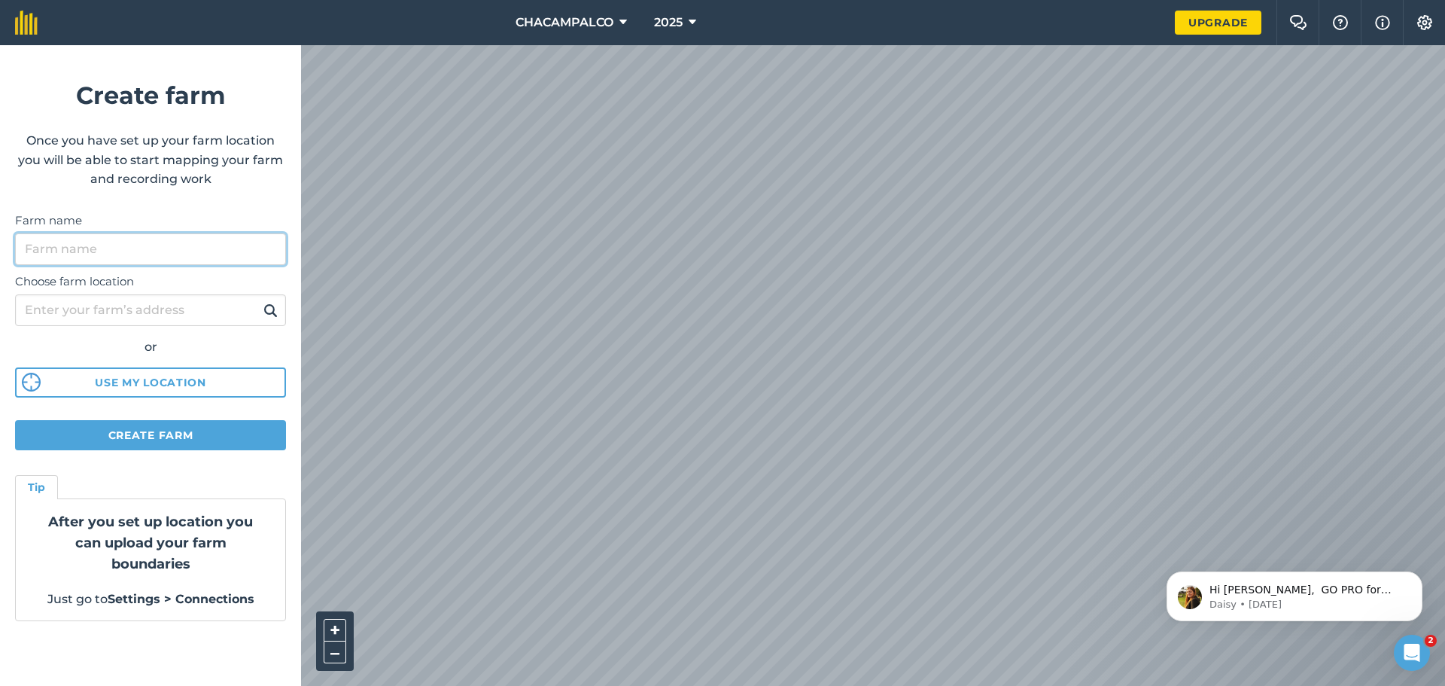
click at [135, 248] on input "Farm name" at bounding box center [150, 249] width 271 height 32
type input "t"
type input "TEMILPA"
click at [99, 435] on button "Create farm" at bounding box center [150, 435] width 271 height 30
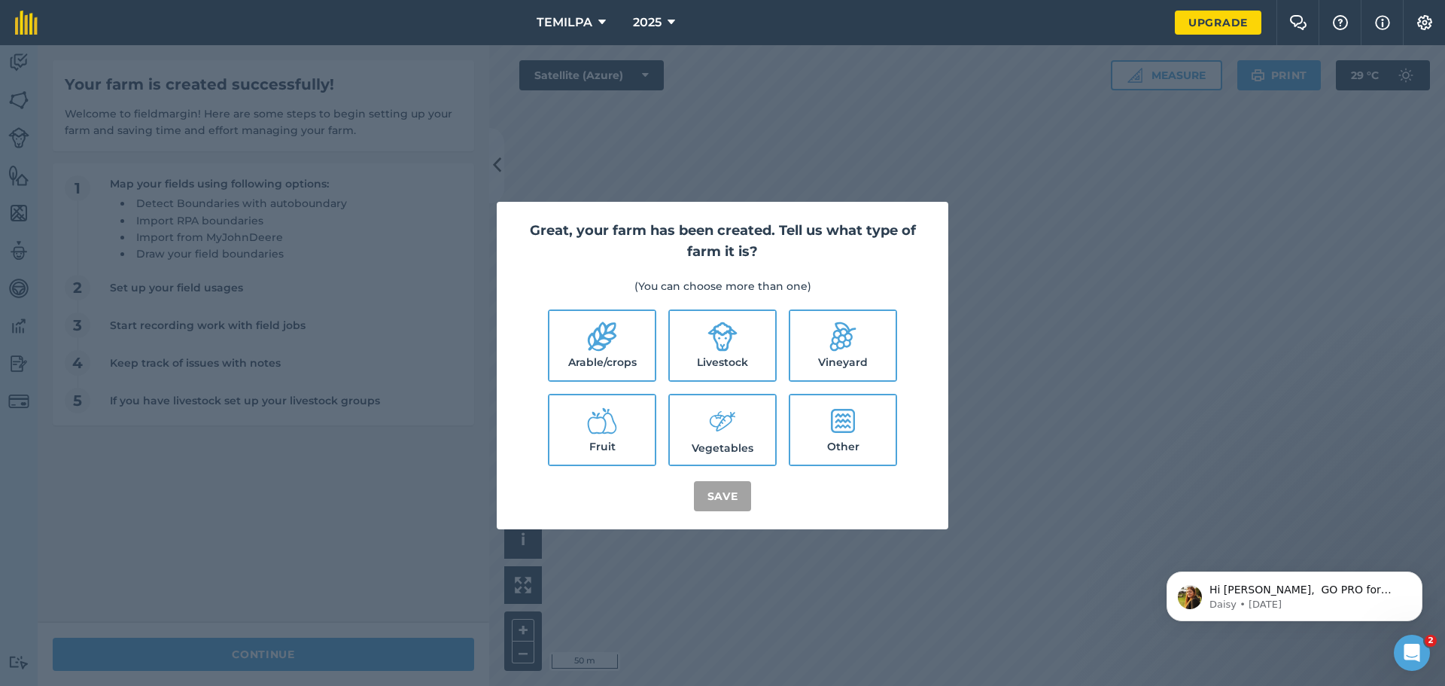
click at [598, 345] on icon at bounding box center [602, 336] width 30 height 30
click at [632, 355] on label "Arable/crops" at bounding box center [602, 345] width 105 height 69
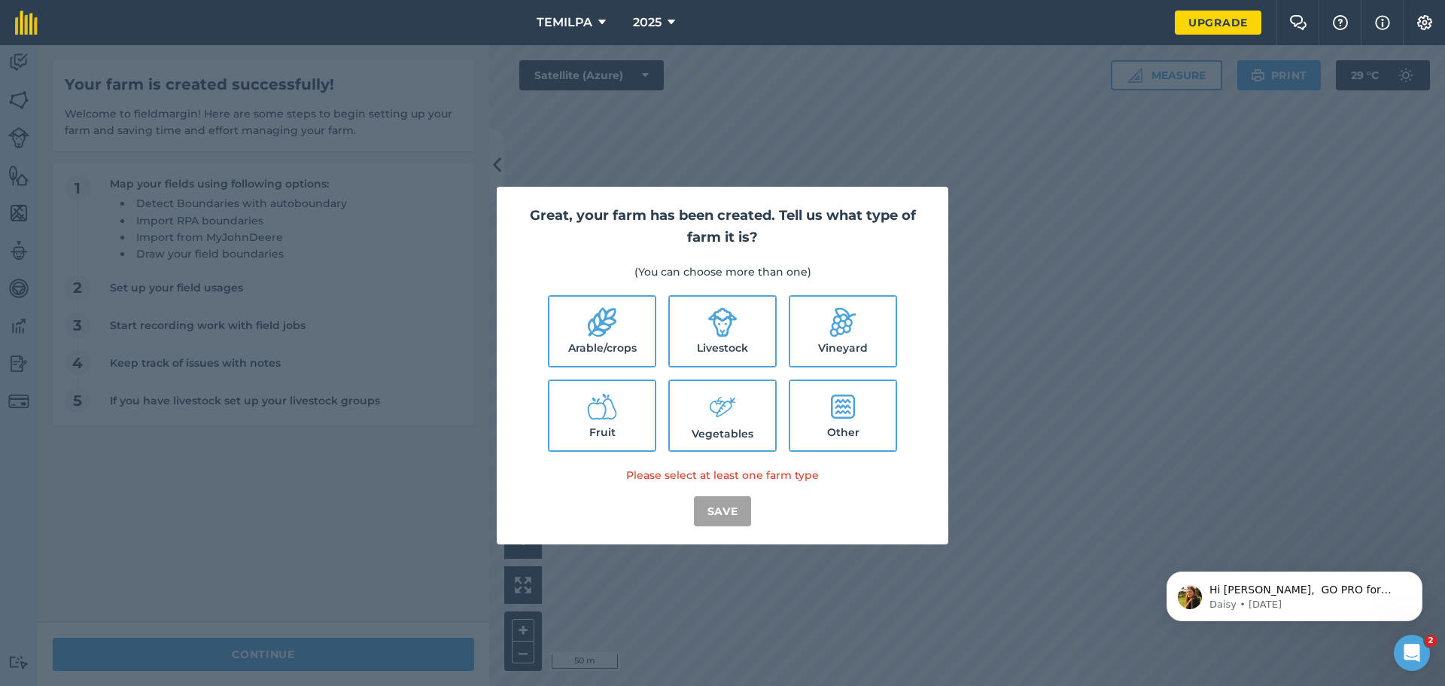
click at [592, 330] on icon at bounding box center [602, 322] width 30 height 30
checkbox input "true"
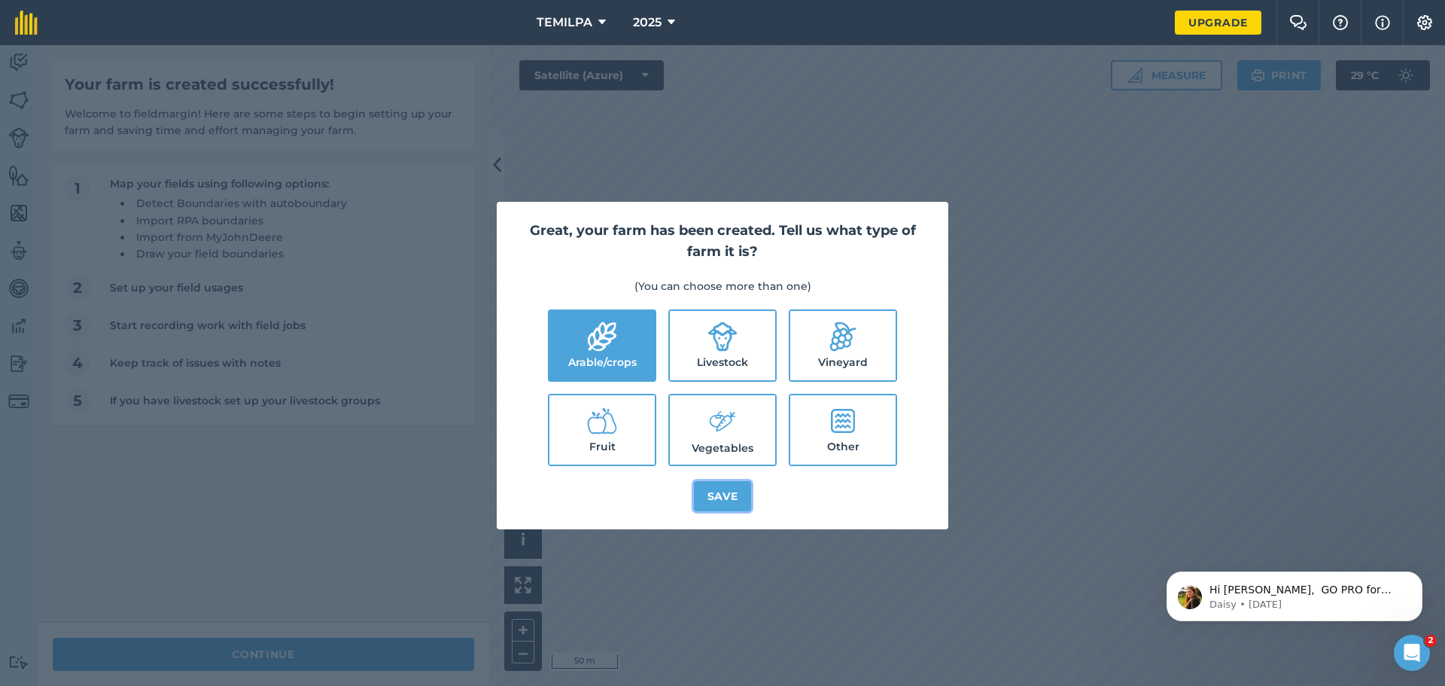
click at [728, 502] on button "Save" at bounding box center [723, 496] width 58 height 30
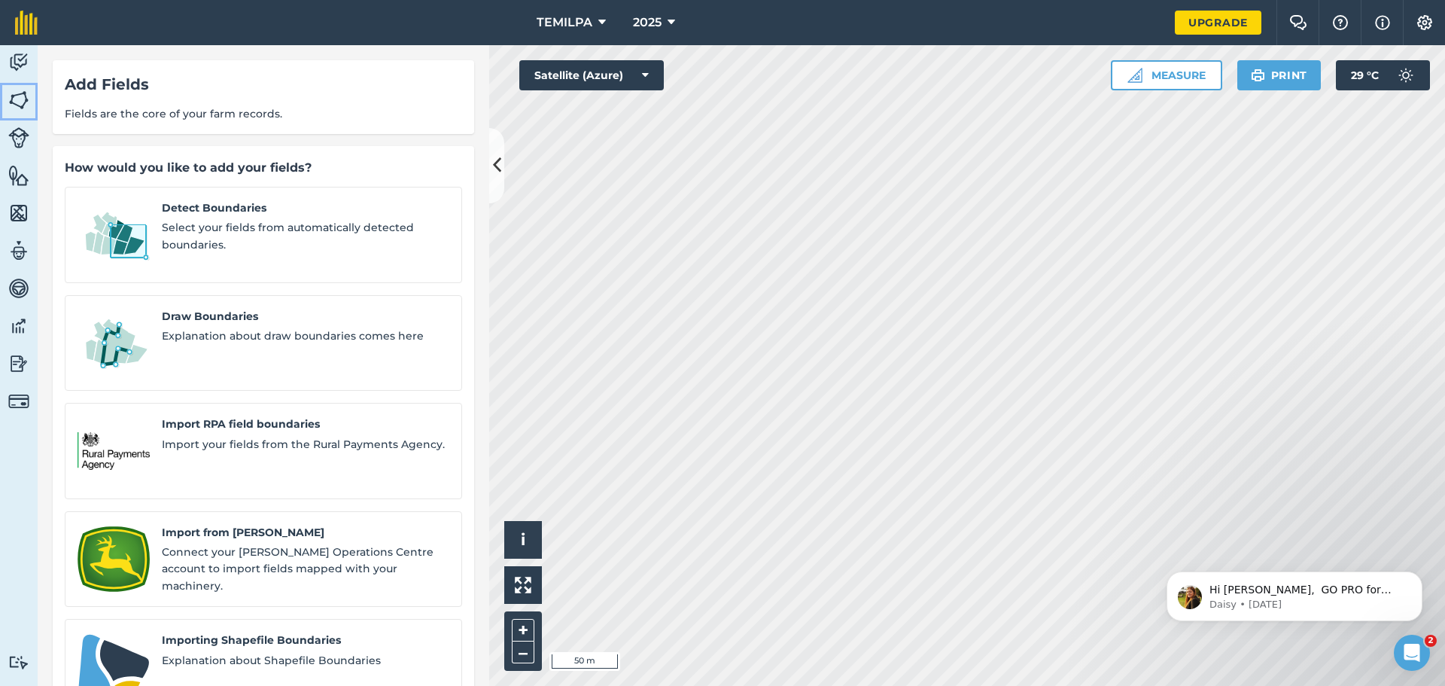
click at [20, 102] on img at bounding box center [18, 100] width 21 height 23
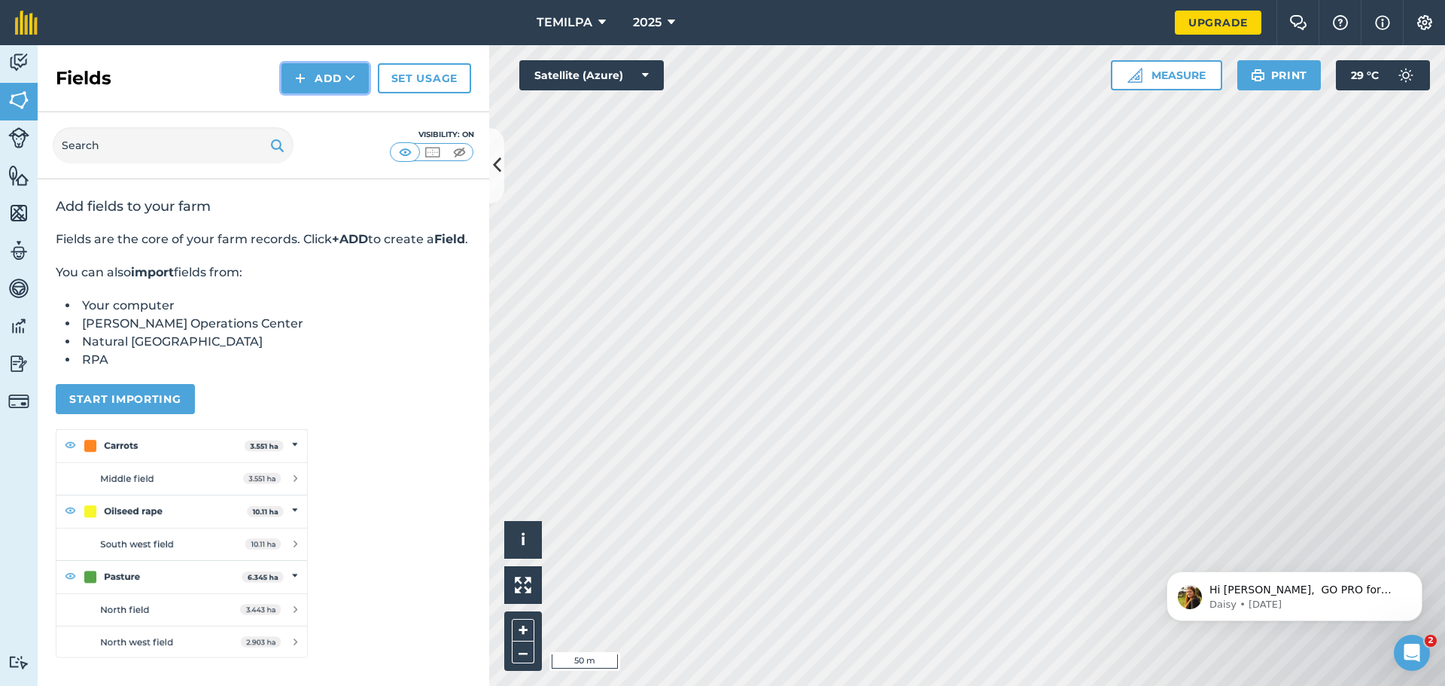
click at [310, 74] on button "Add" at bounding box center [325, 78] width 87 height 30
click at [329, 108] on link "Draw" at bounding box center [325, 112] width 83 height 33
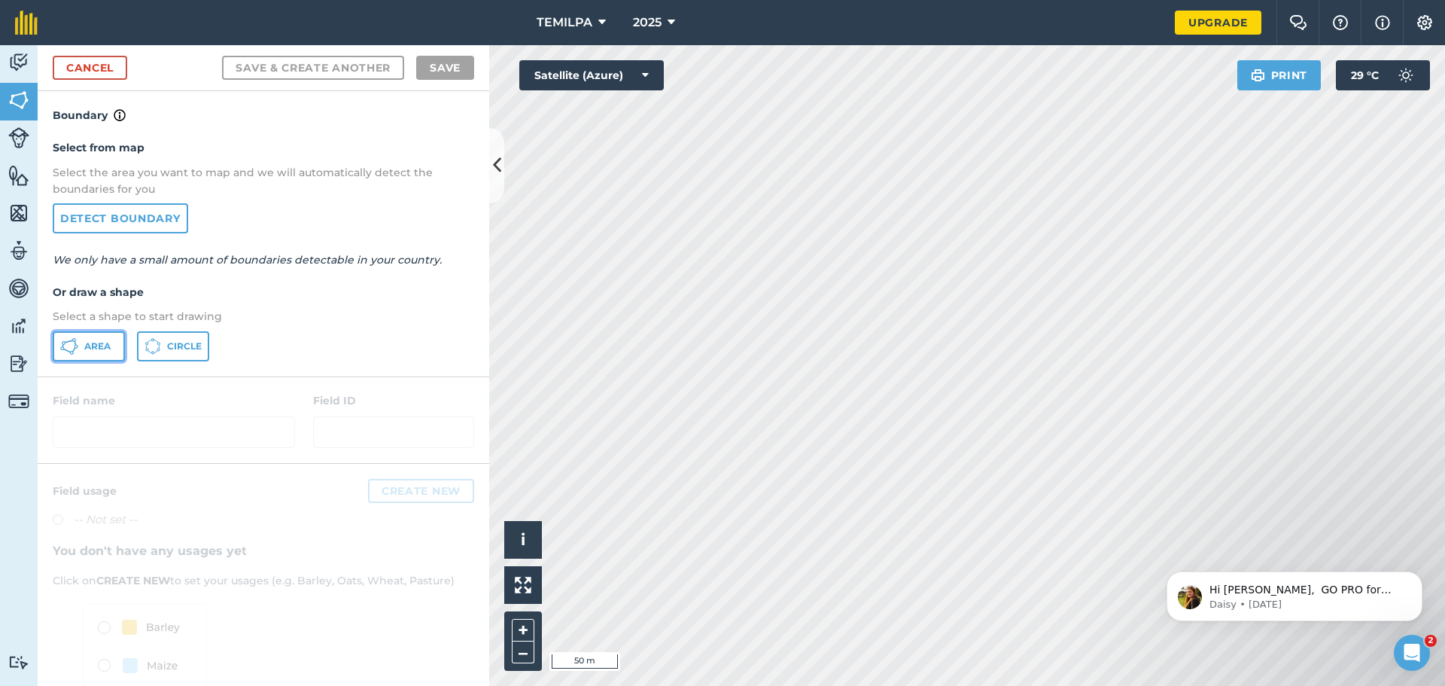
click at [99, 353] on button "Area" at bounding box center [89, 346] width 72 height 30
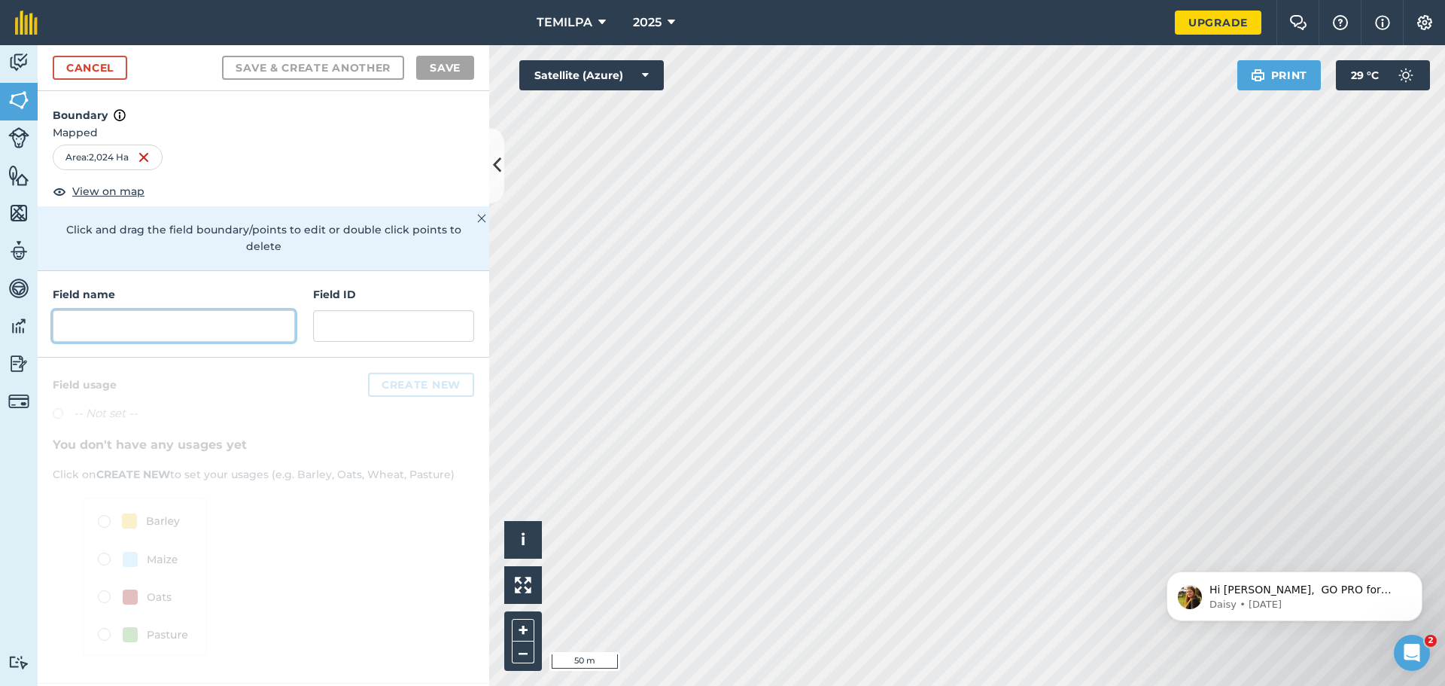
click at [163, 310] on input "text" at bounding box center [174, 326] width 242 height 32
type input "1"
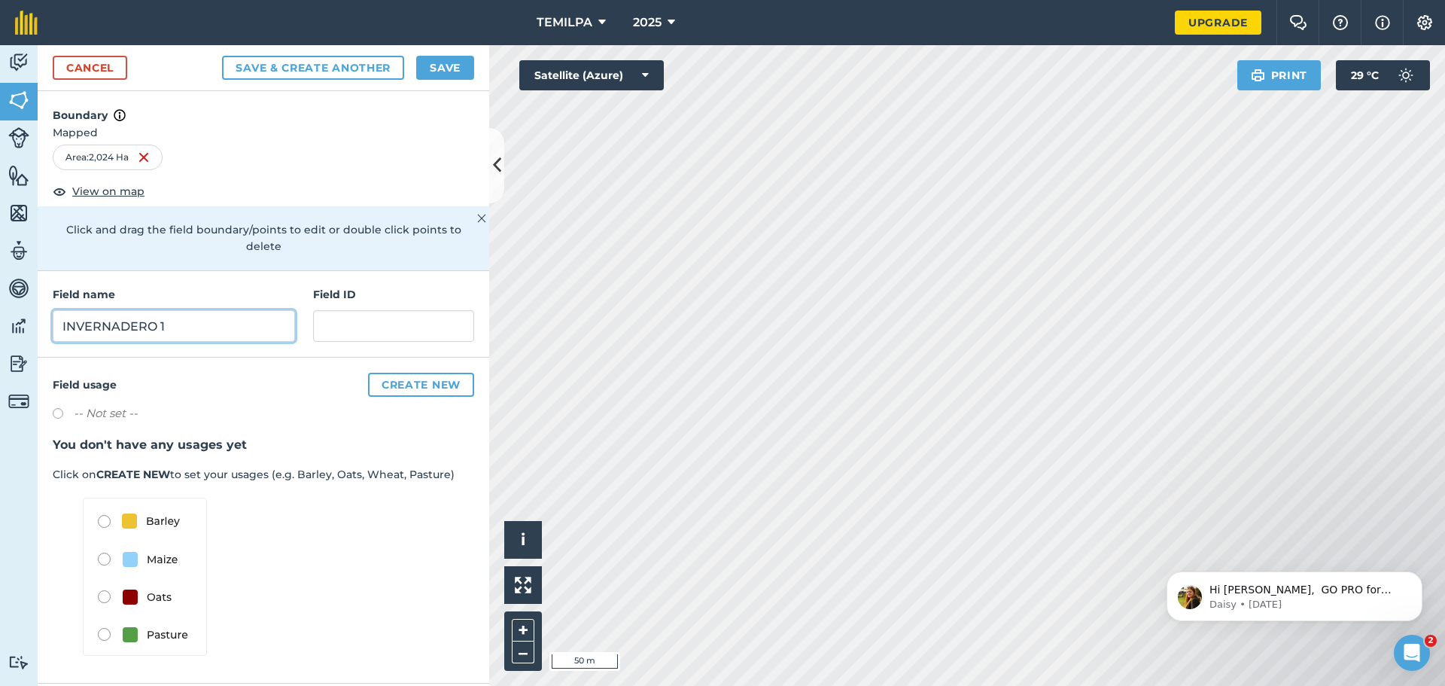
type input "INVERNADERO 1"
click at [346, 310] on input "text" at bounding box center [393, 326] width 161 height 32
type input "I1"
click at [366, 66] on button "Save & Create Another" at bounding box center [313, 68] width 182 height 24
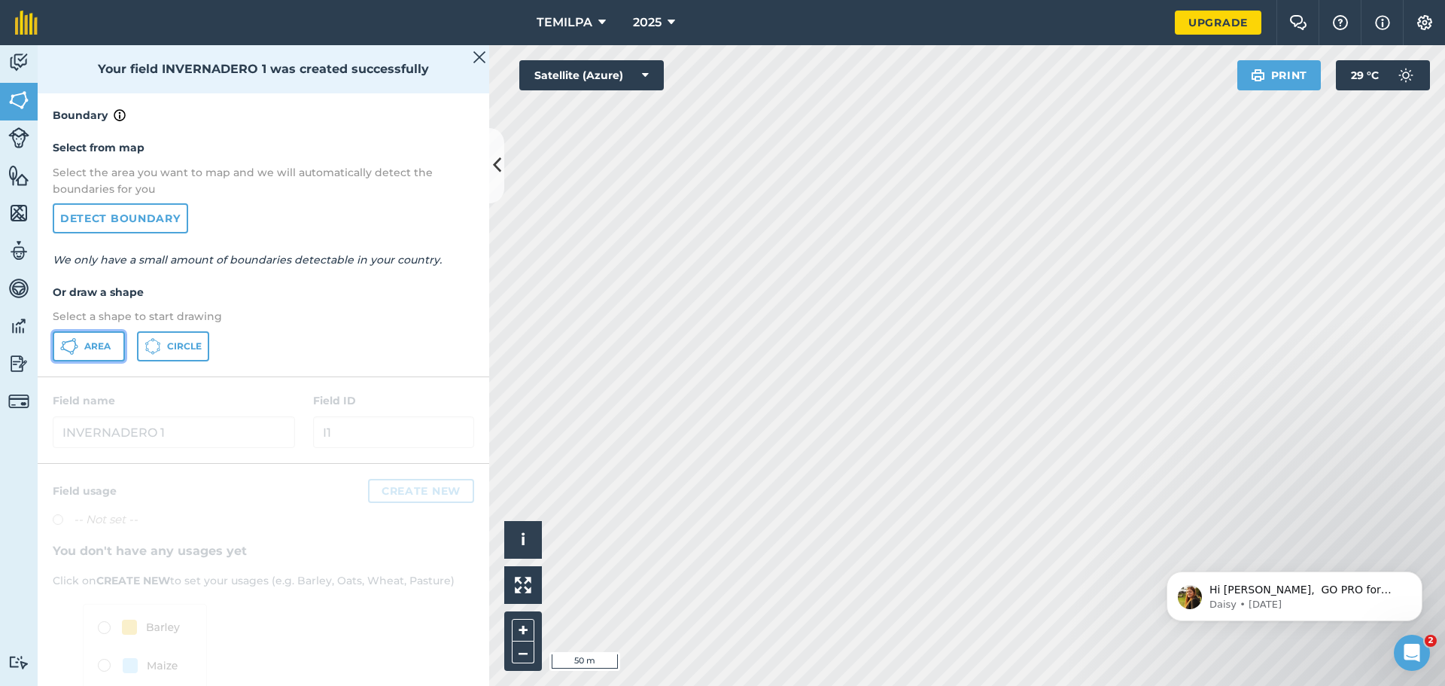
drag, startPoint x: 83, startPoint y: 337, endPoint x: 481, endPoint y: 420, distance: 406.7
click at [82, 337] on button "Area" at bounding box center [89, 346] width 72 height 30
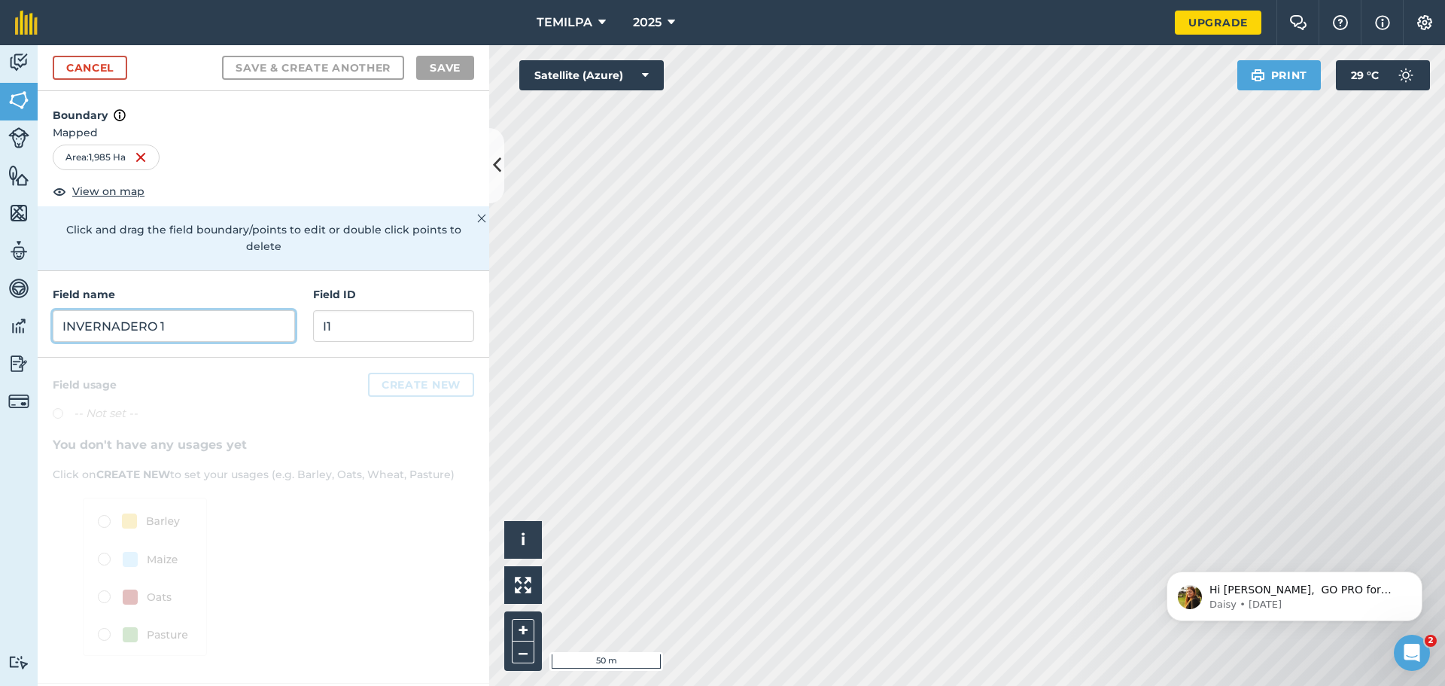
click at [126, 310] on input "INVERNADERO 1" at bounding box center [174, 326] width 242 height 32
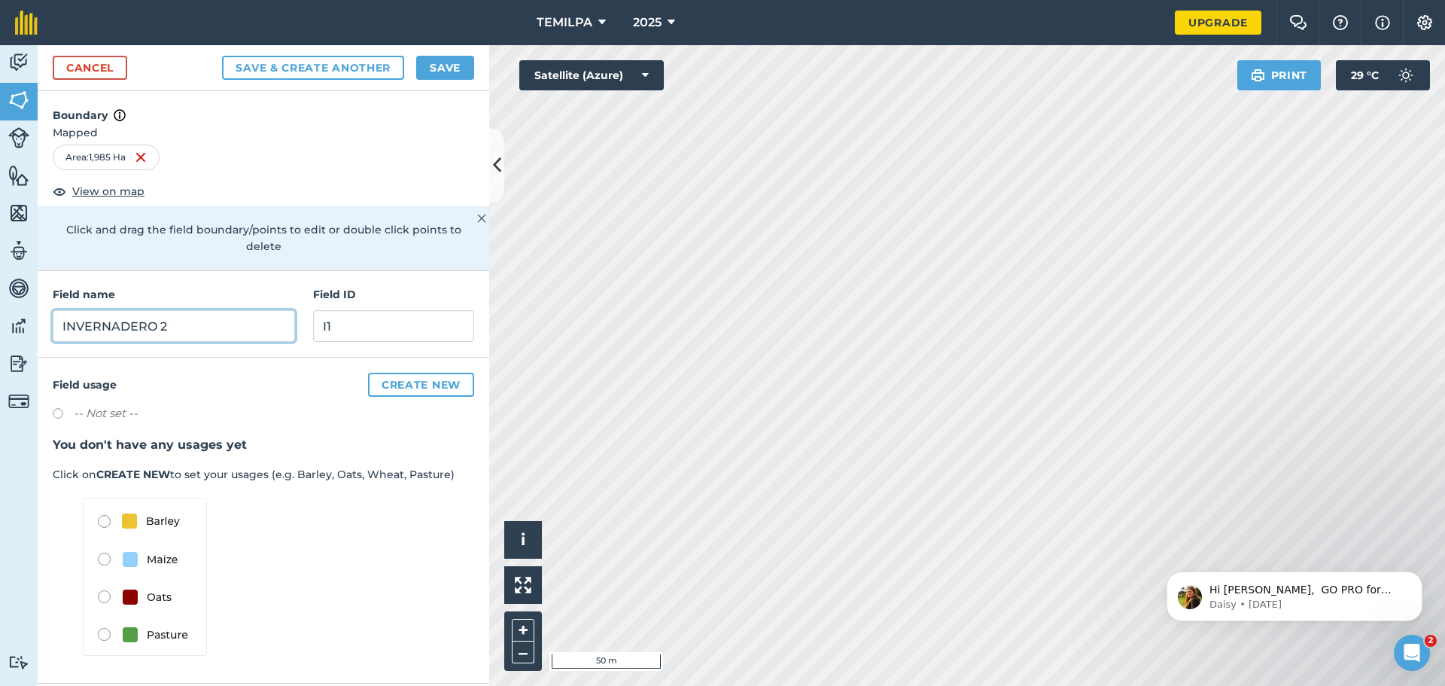
type input "INVERNADERO 2"
click at [381, 315] on input "I1" at bounding box center [393, 326] width 161 height 32
type input "I2"
click at [464, 68] on button "Save" at bounding box center [445, 68] width 58 height 24
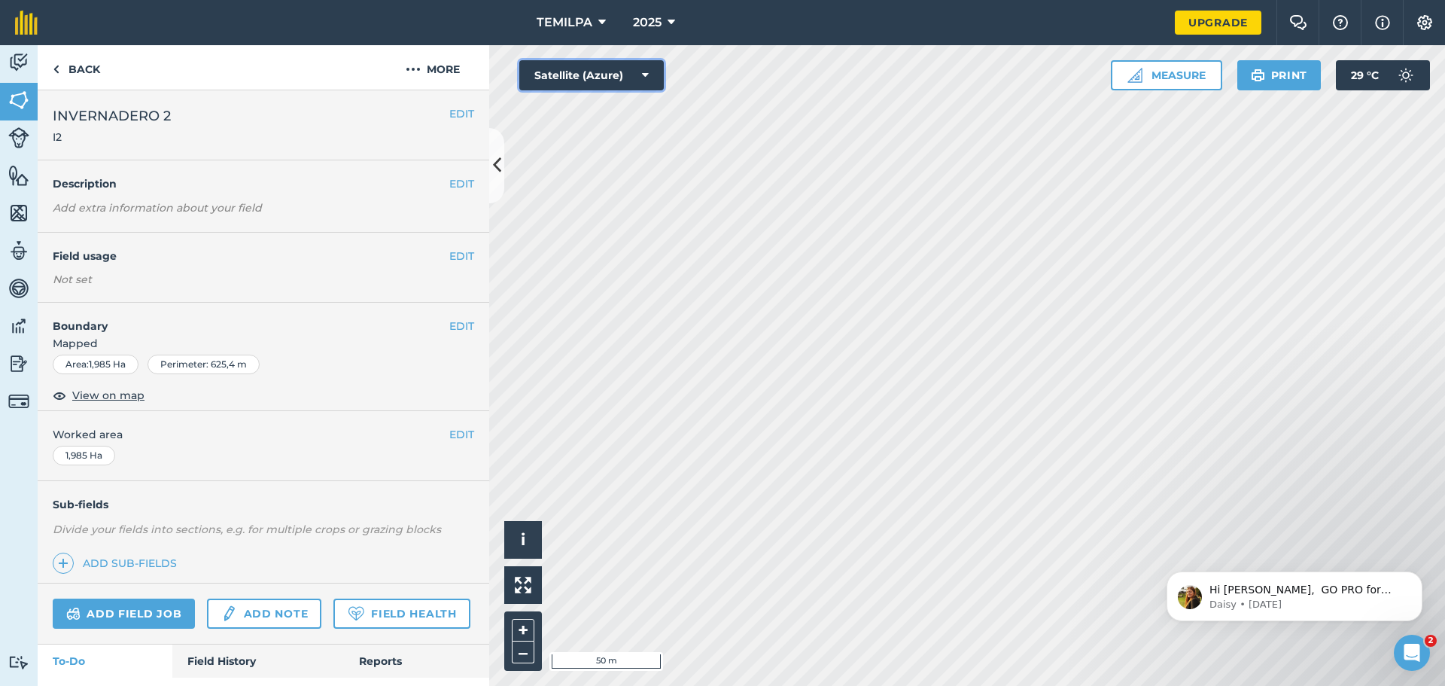
click at [646, 78] on icon at bounding box center [645, 75] width 7 height 15
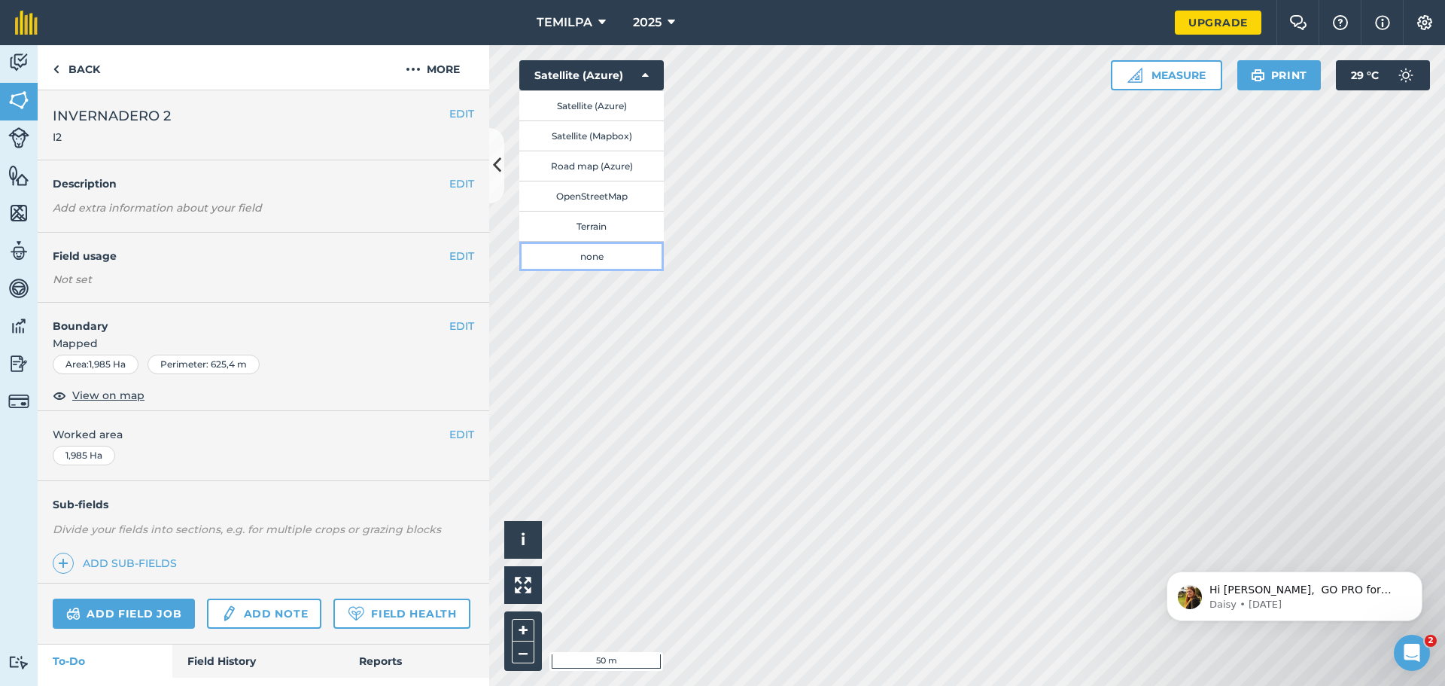
click at [583, 249] on button "none" at bounding box center [591, 256] width 145 height 30
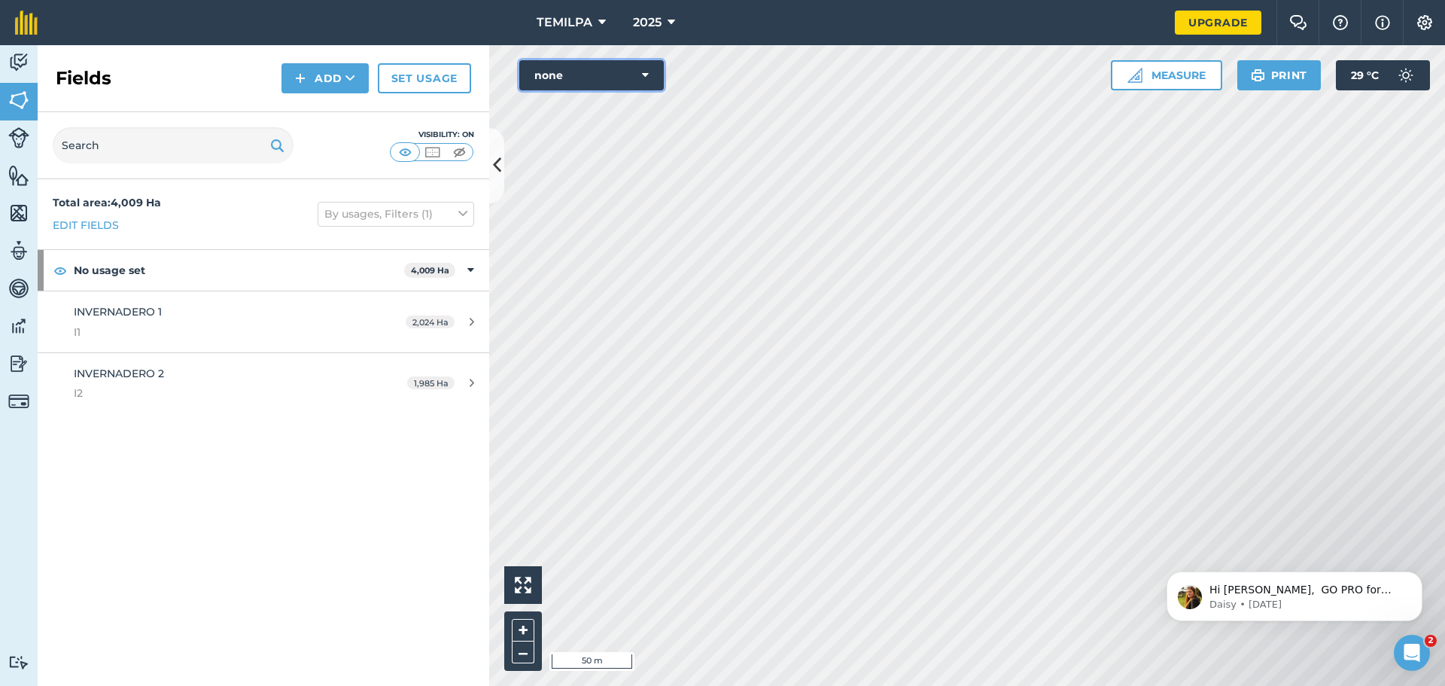
click at [642, 73] on icon at bounding box center [645, 75] width 7 height 15
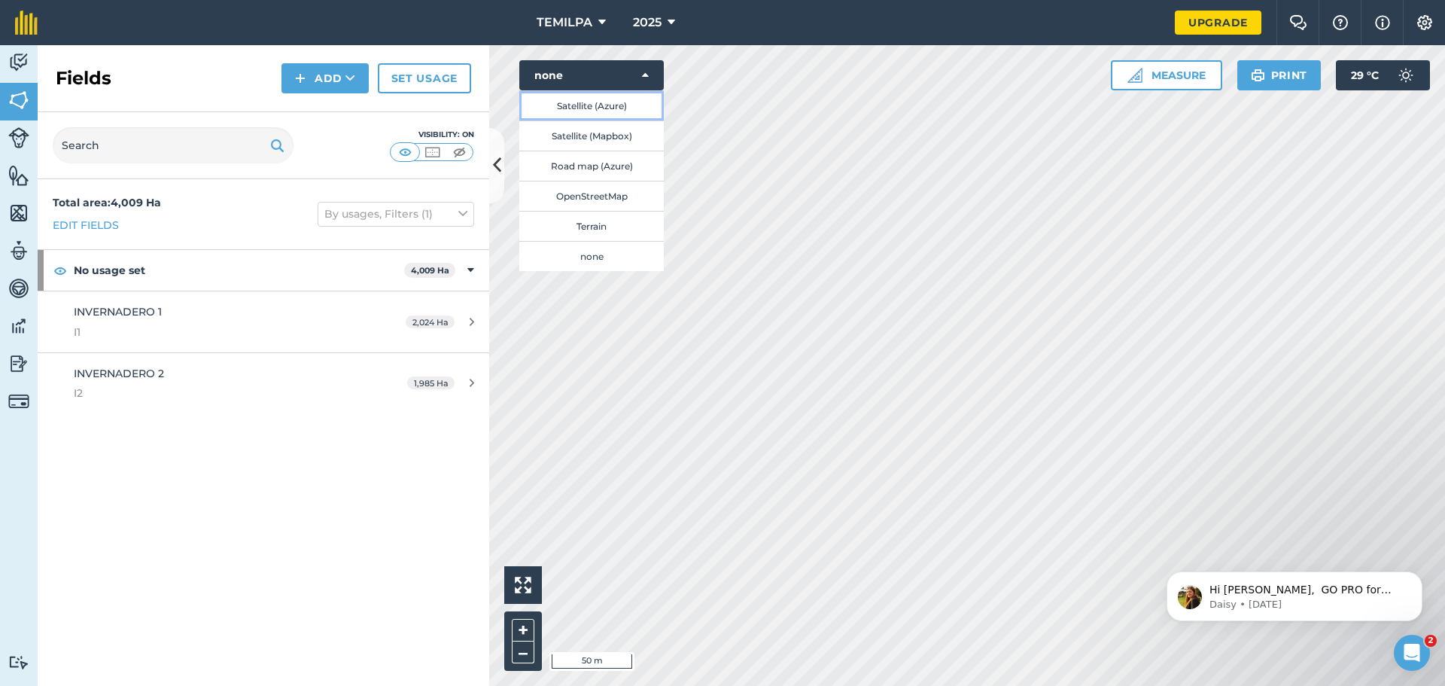
click at [598, 111] on button "Satellite (Azure)" at bounding box center [591, 105] width 145 height 30
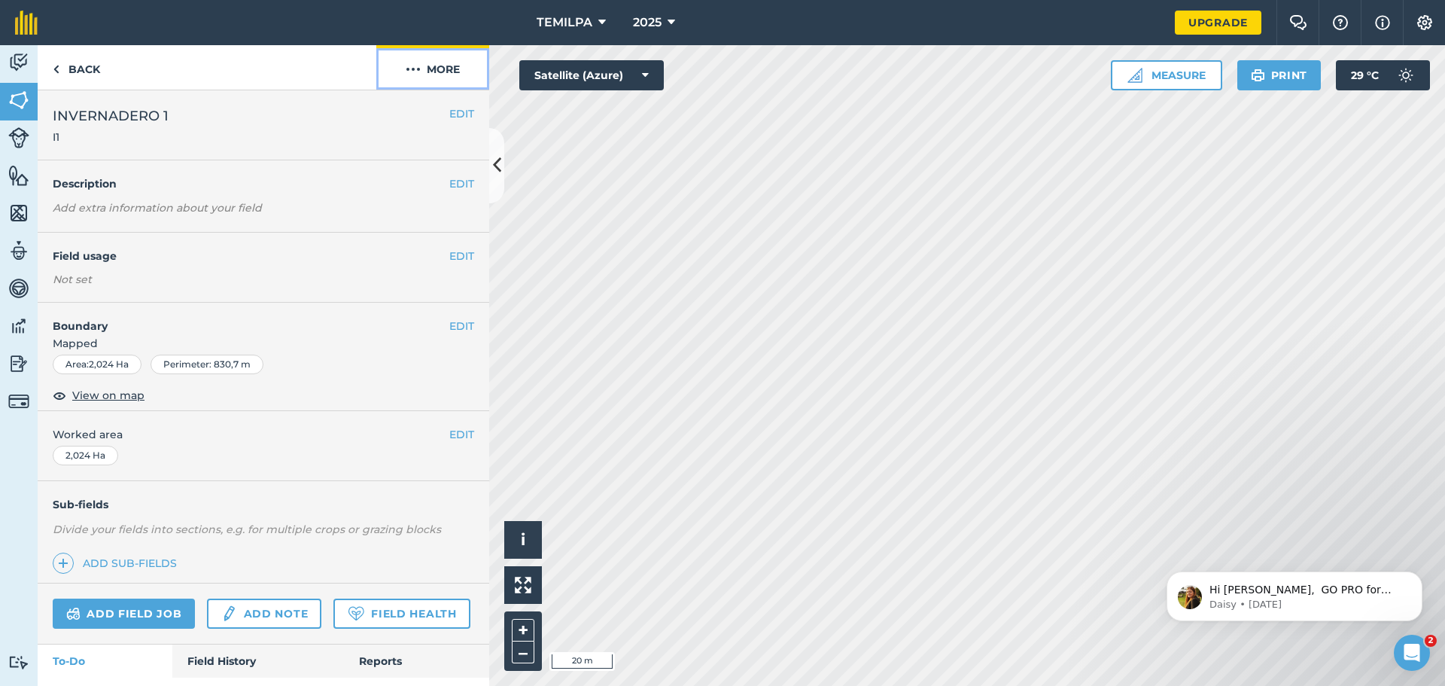
click at [419, 70] on img at bounding box center [413, 69] width 15 height 18
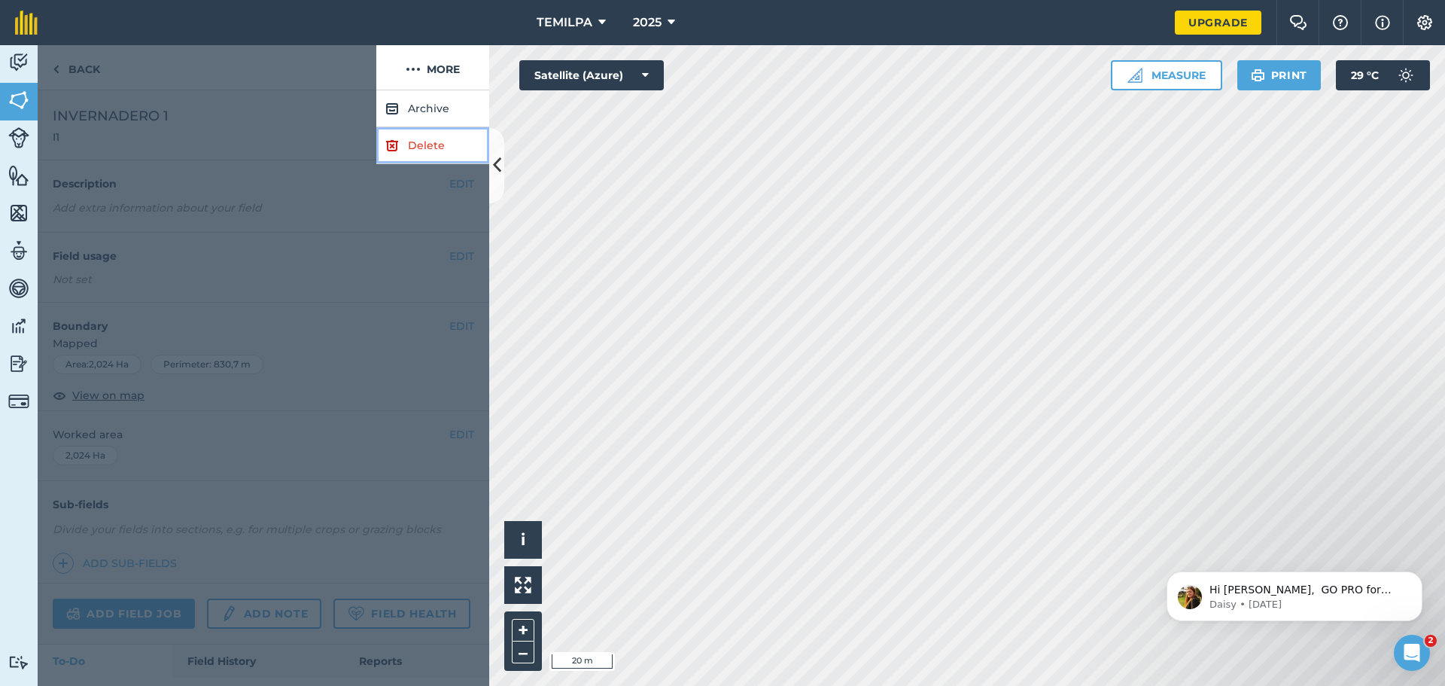
click at [413, 145] on link "Delete" at bounding box center [432, 145] width 113 height 37
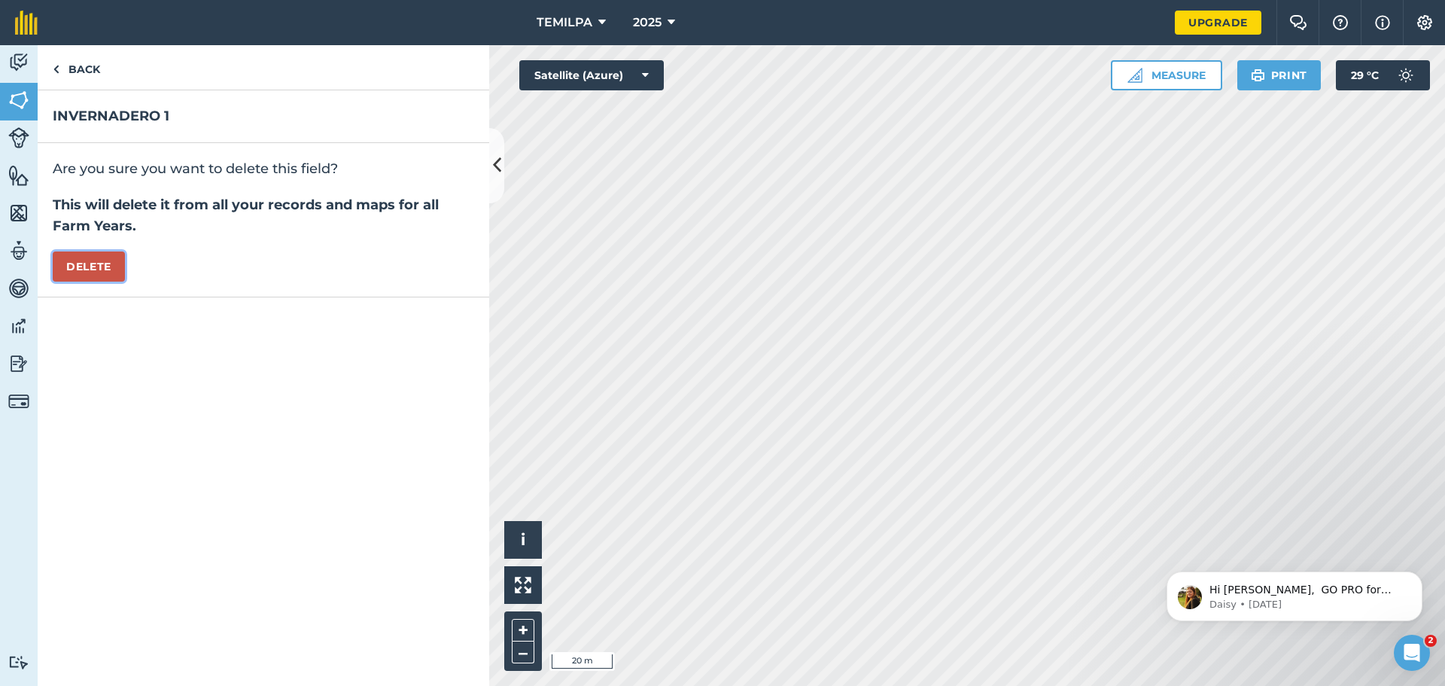
click at [88, 267] on button "Delete" at bounding box center [89, 266] width 72 height 30
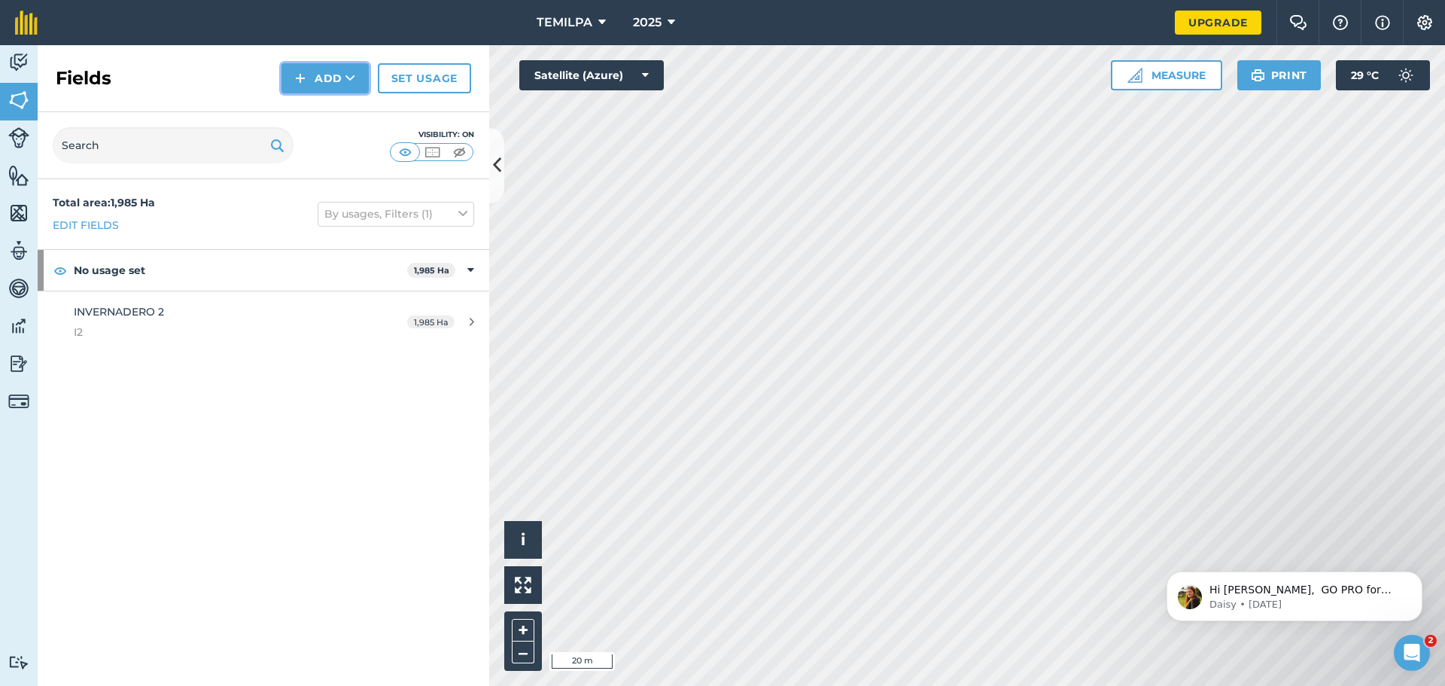
click at [353, 87] on button "Add" at bounding box center [325, 78] width 87 height 30
click at [312, 111] on link "Draw" at bounding box center [325, 112] width 83 height 33
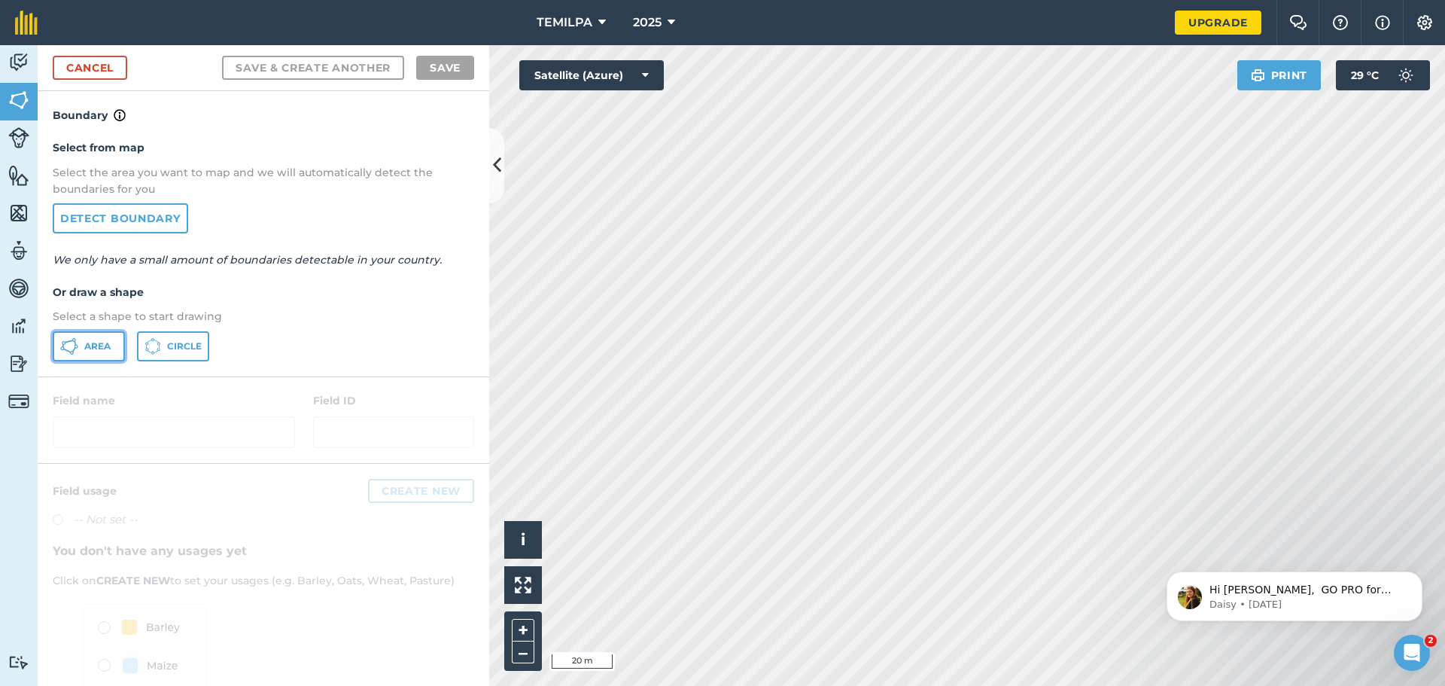
click at [98, 344] on span "Area" at bounding box center [97, 346] width 26 height 12
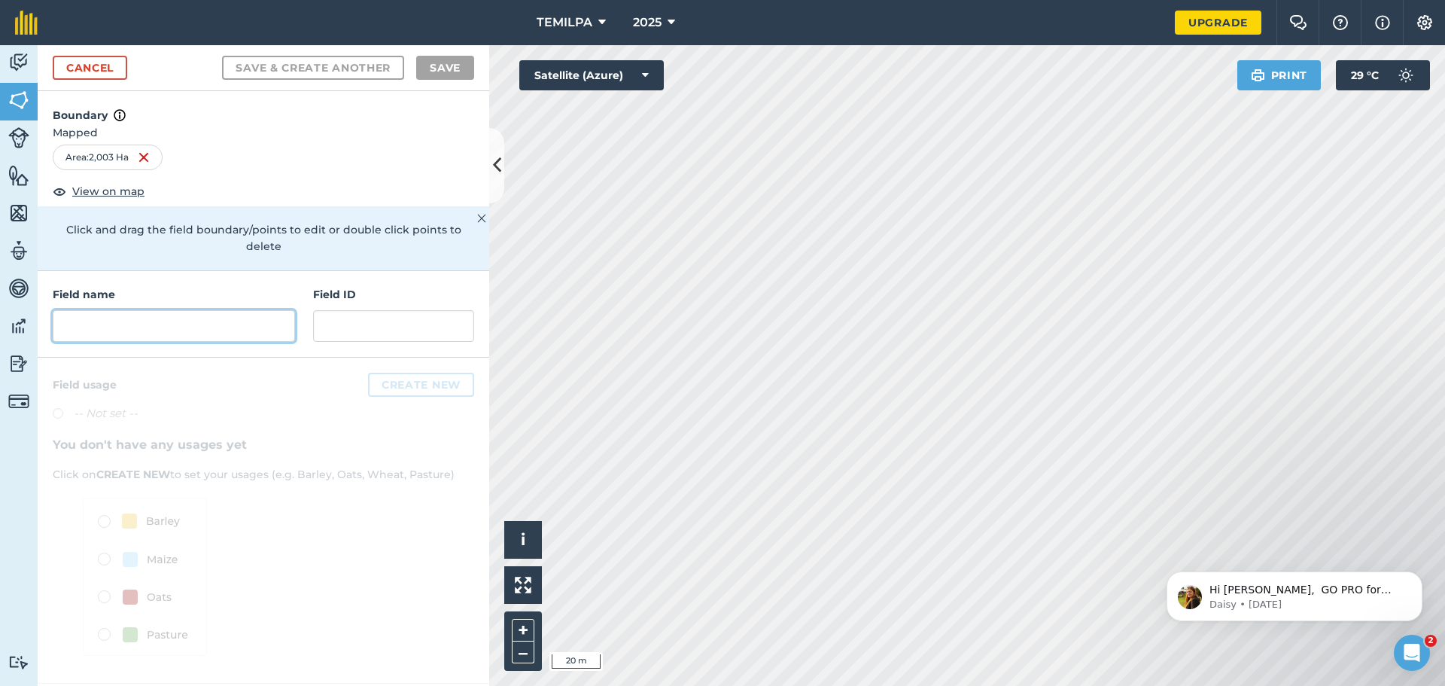
click at [152, 313] on input "text" at bounding box center [174, 326] width 242 height 32
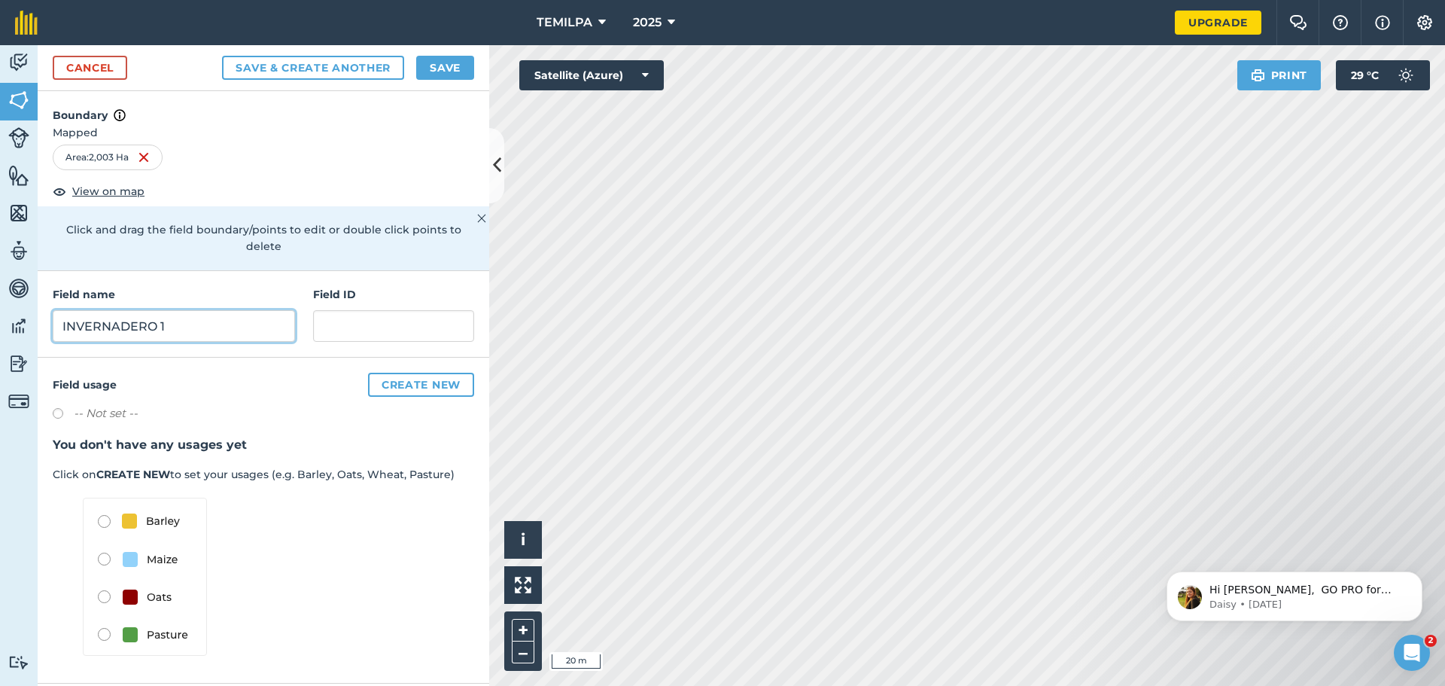
type input "INVERNADERO 1"
click at [336, 315] on input "text" at bounding box center [393, 326] width 161 height 32
type input "I1"
click at [443, 60] on button "Save" at bounding box center [445, 68] width 58 height 24
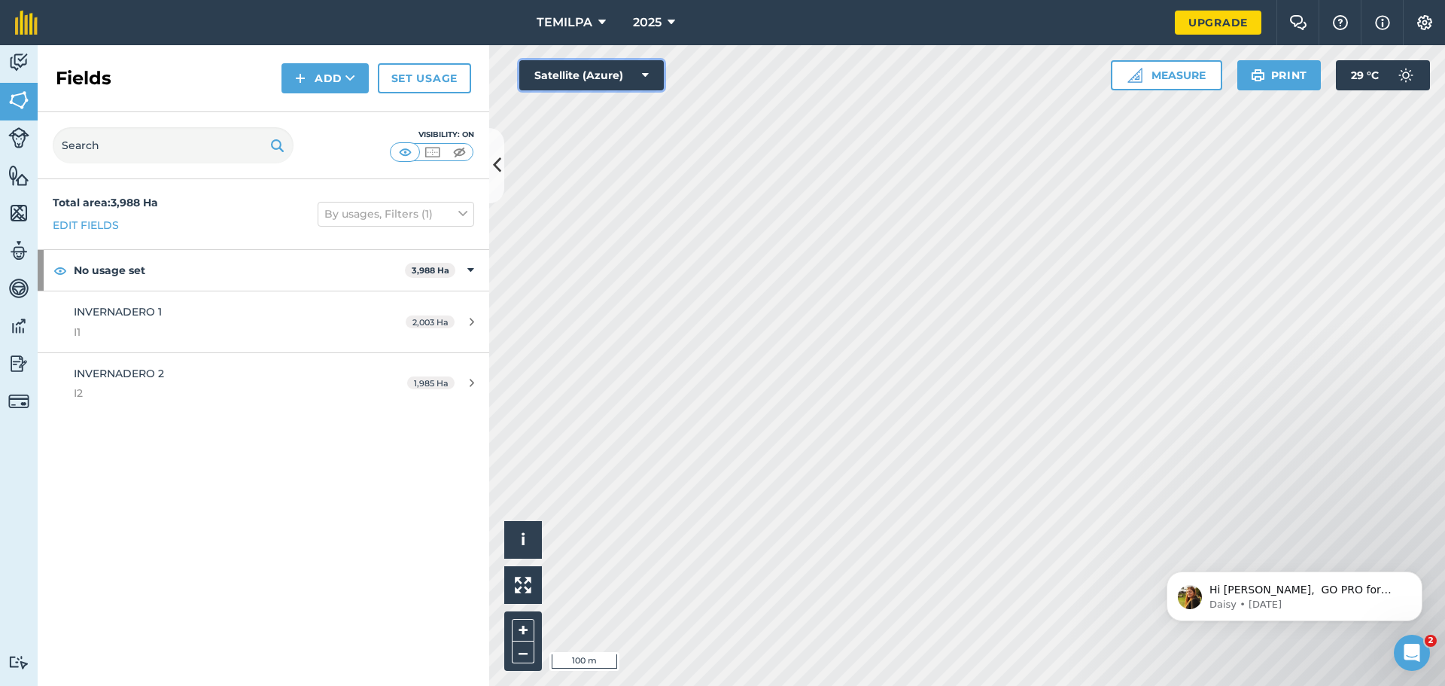
click at [630, 78] on button "Satellite (Azure)" at bounding box center [591, 75] width 145 height 30
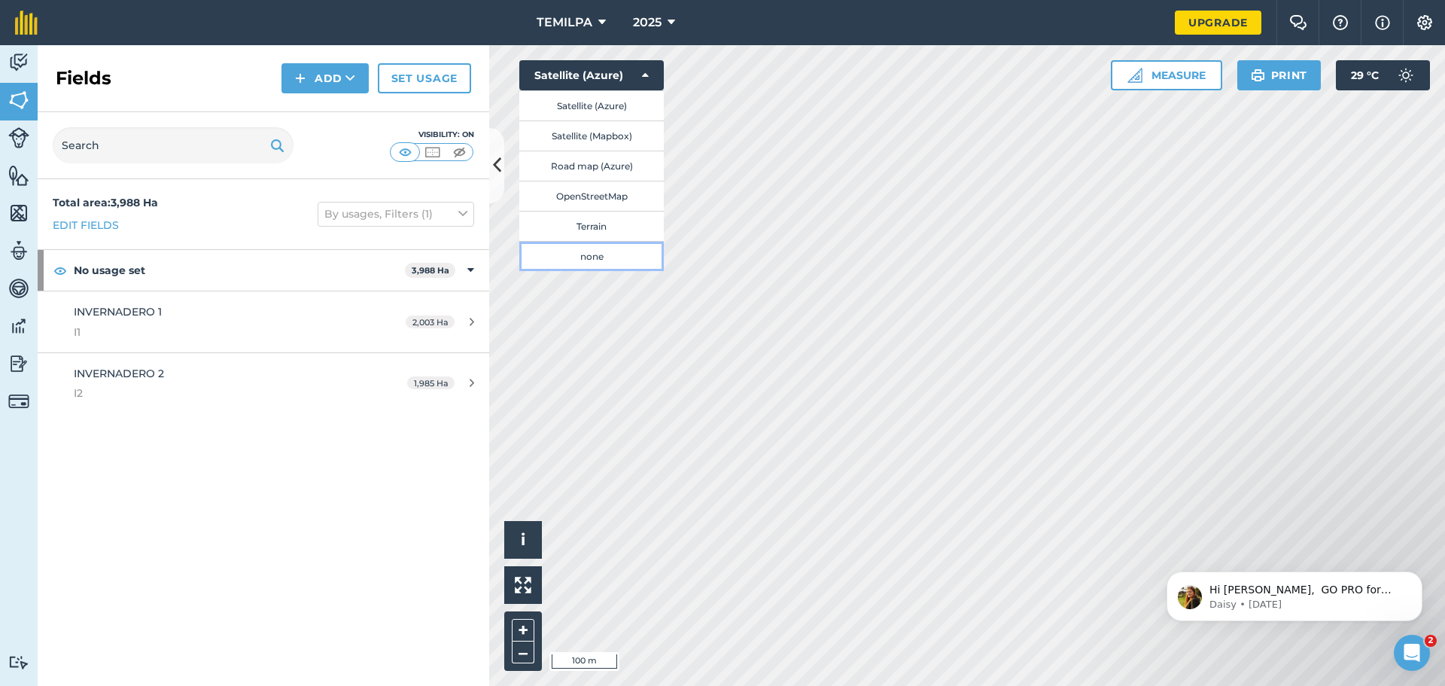
click at [598, 257] on button "none" at bounding box center [591, 256] width 145 height 30
